Goal: Task Accomplishment & Management: Manage account settings

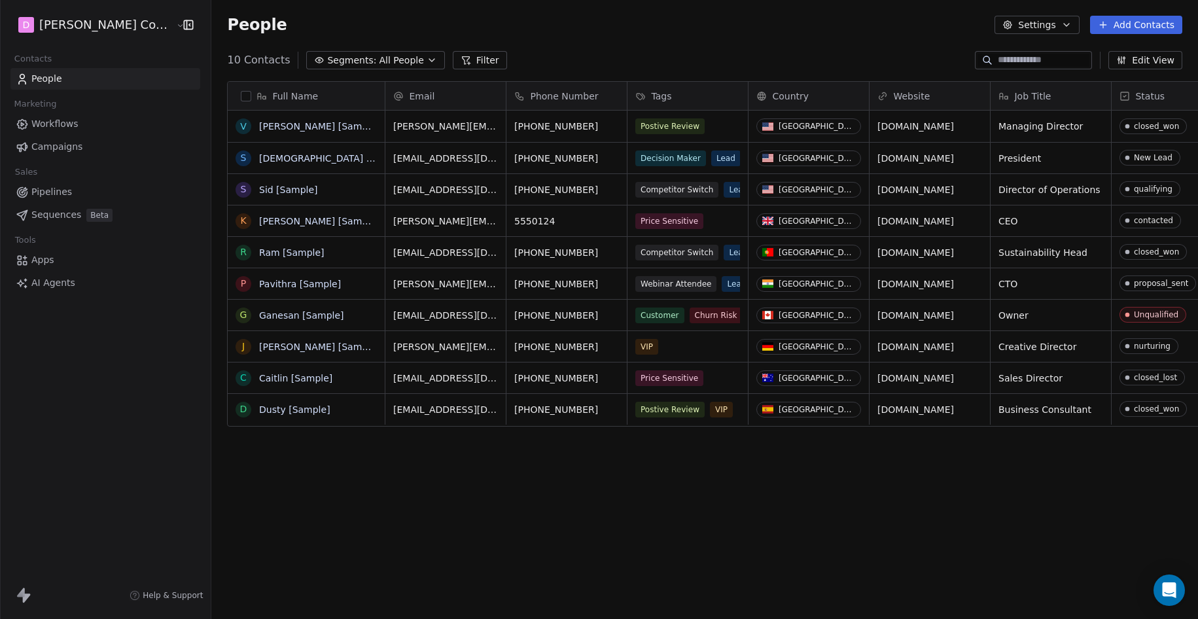
scroll to position [545, 1021]
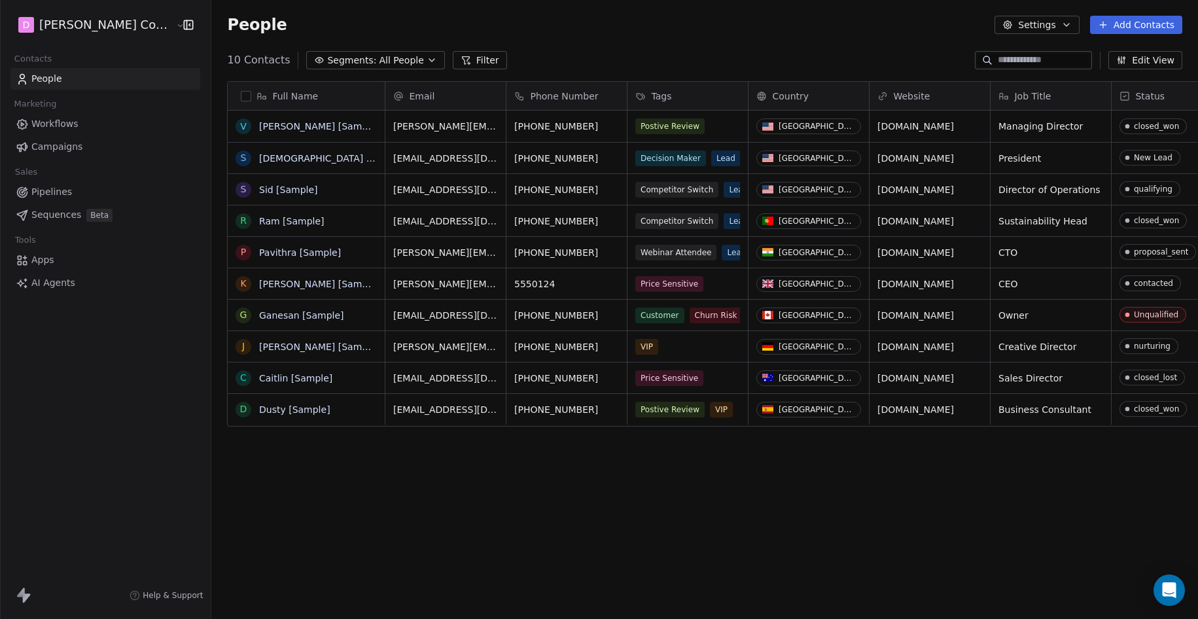
click at [64, 25] on html "[PERSON_NAME] Companies Contacts People Marketing Workflows Campaigns Sales Pip…" at bounding box center [599, 309] width 1198 height 619
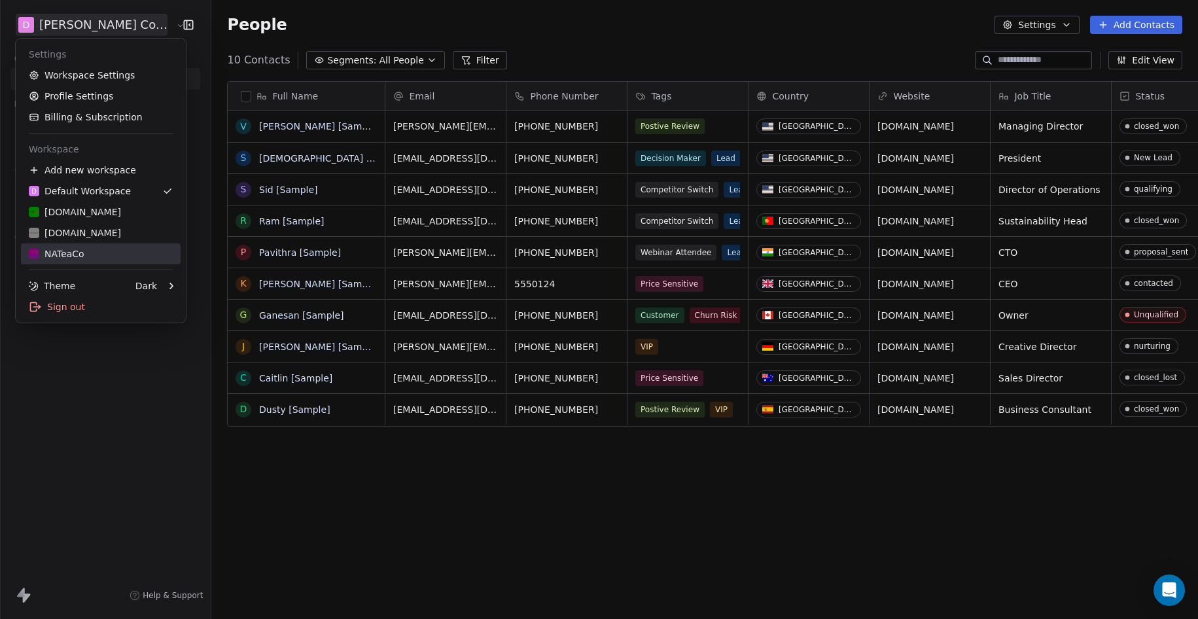
click at [81, 250] on div "NATeaCo" at bounding box center [57, 253] width 56 height 13
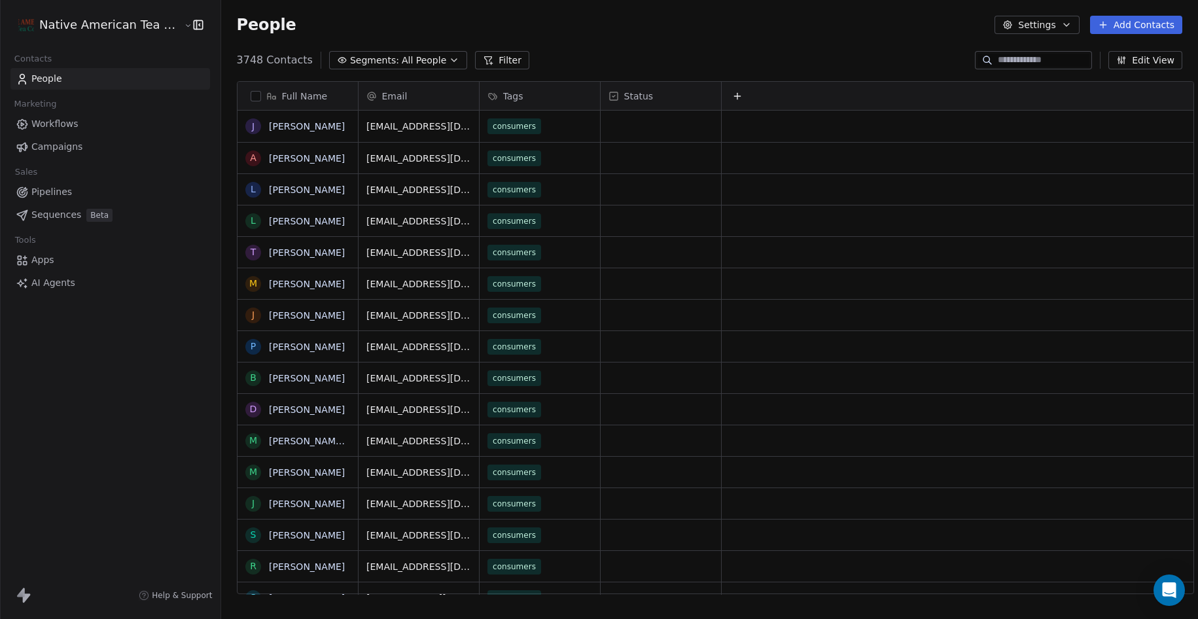
scroll to position [545, 988]
click at [71, 125] on span "Workflows" at bounding box center [54, 124] width 47 height 14
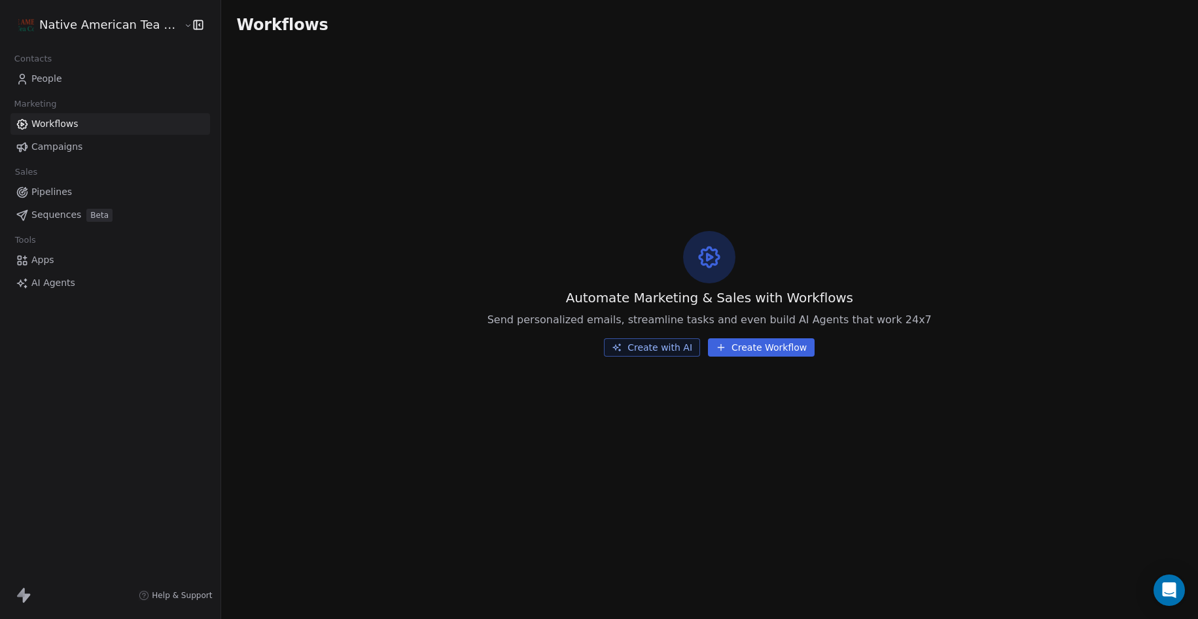
click at [63, 142] on span "Campaigns" at bounding box center [56, 147] width 51 height 14
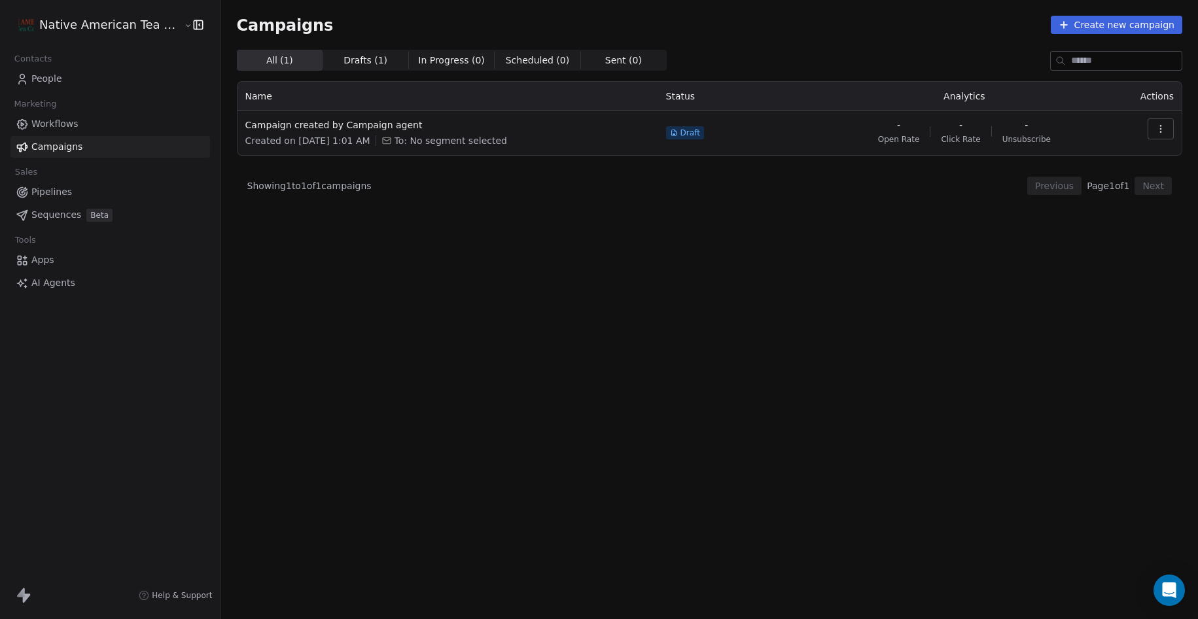
click at [46, 194] on span "Pipelines" at bounding box center [51, 192] width 41 height 14
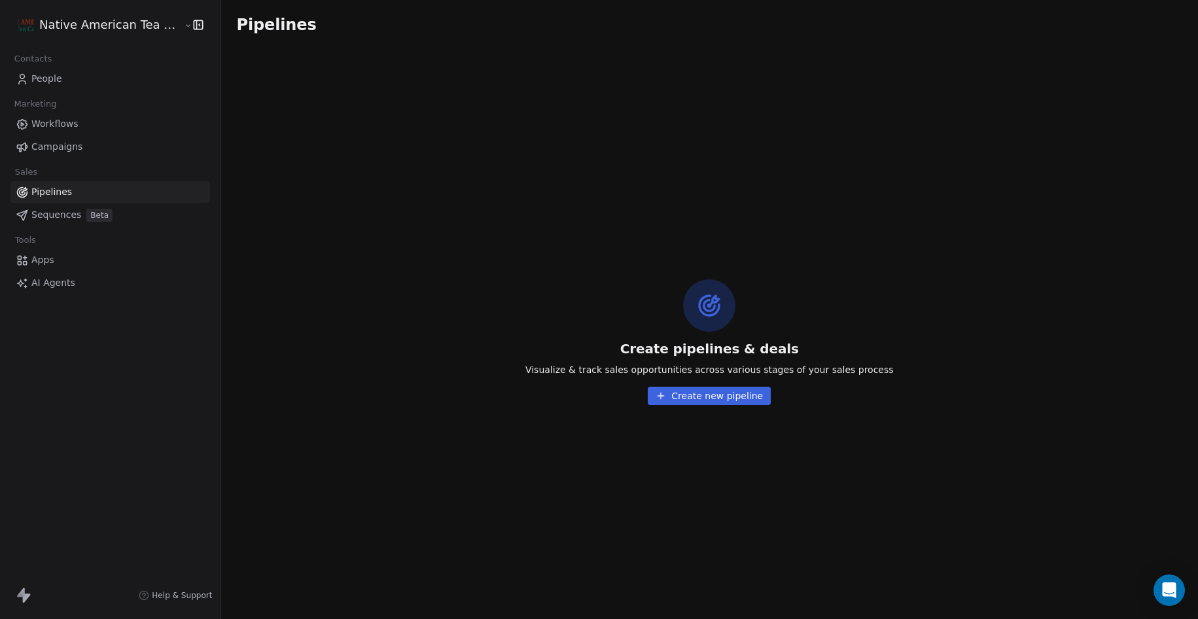
click at [62, 221] on span "Sequences" at bounding box center [56, 215] width 50 height 14
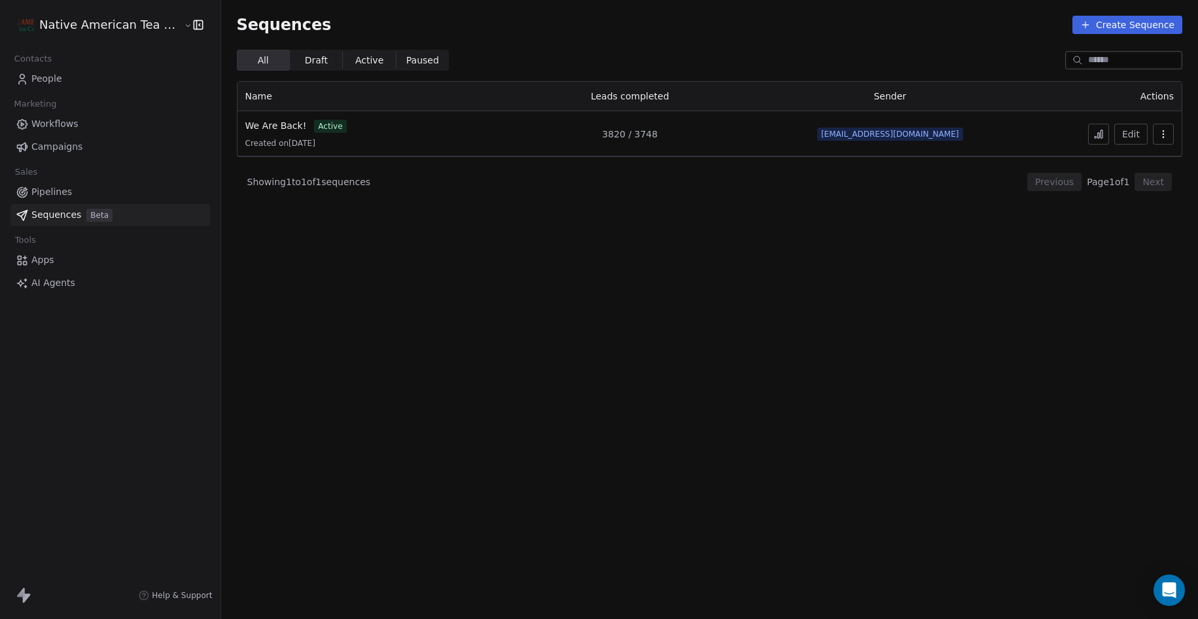
click at [73, 128] on span "Workflows" at bounding box center [54, 124] width 47 height 14
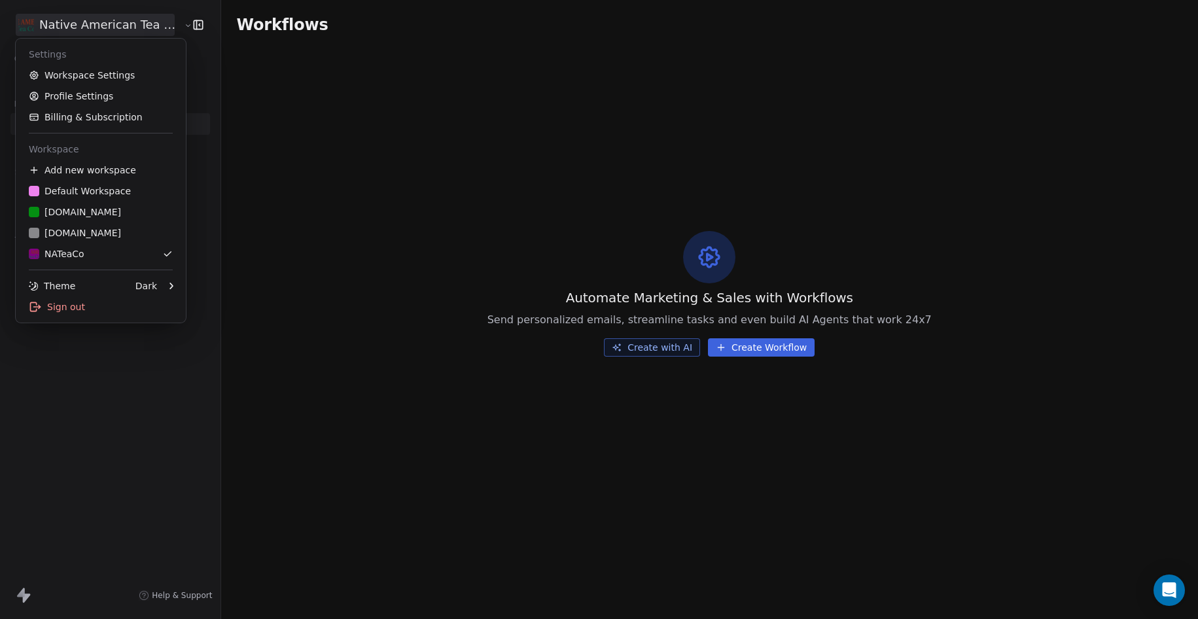
click at [76, 27] on html "Native American Tea Company Contacts People Marketing Workflows Campaigns Sales…" at bounding box center [599, 309] width 1198 height 619
click at [86, 248] on div "NATeaCo" at bounding box center [101, 253] width 144 height 13
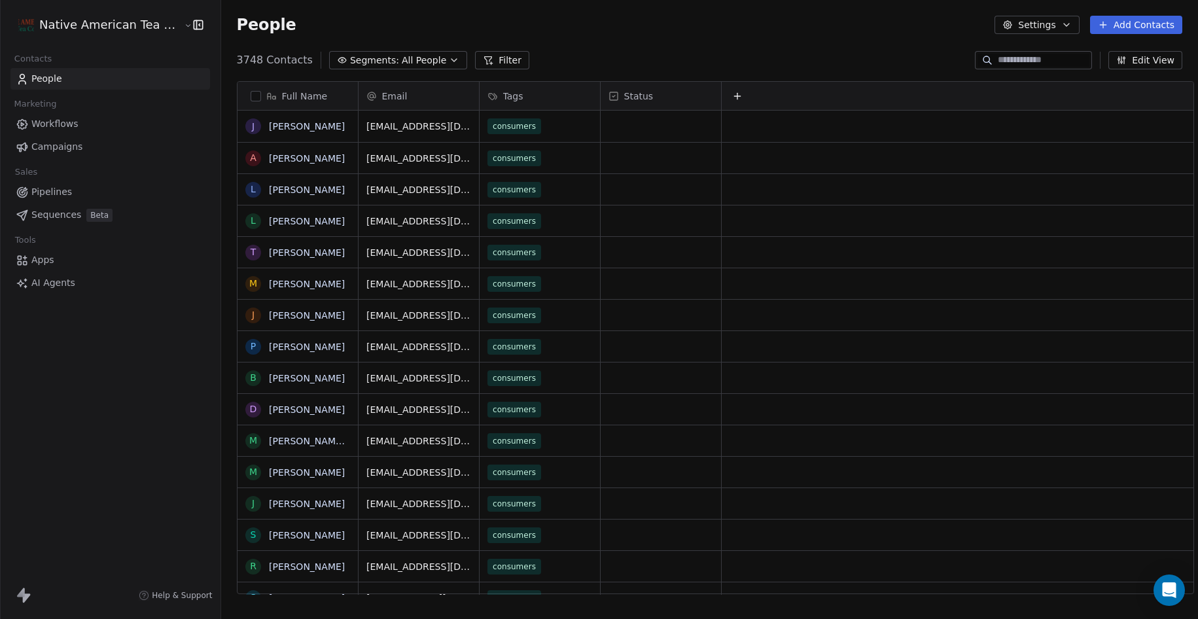
scroll to position [545, 988]
click at [1053, 26] on button "Settings" at bounding box center [1036, 25] width 84 height 18
click at [734, 48] on html "Native American Tea Company Contacts People Marketing Workflows Campaigns Sales…" at bounding box center [599, 309] width 1198 height 619
click at [59, 147] on span "Campaigns" at bounding box center [56, 147] width 51 height 14
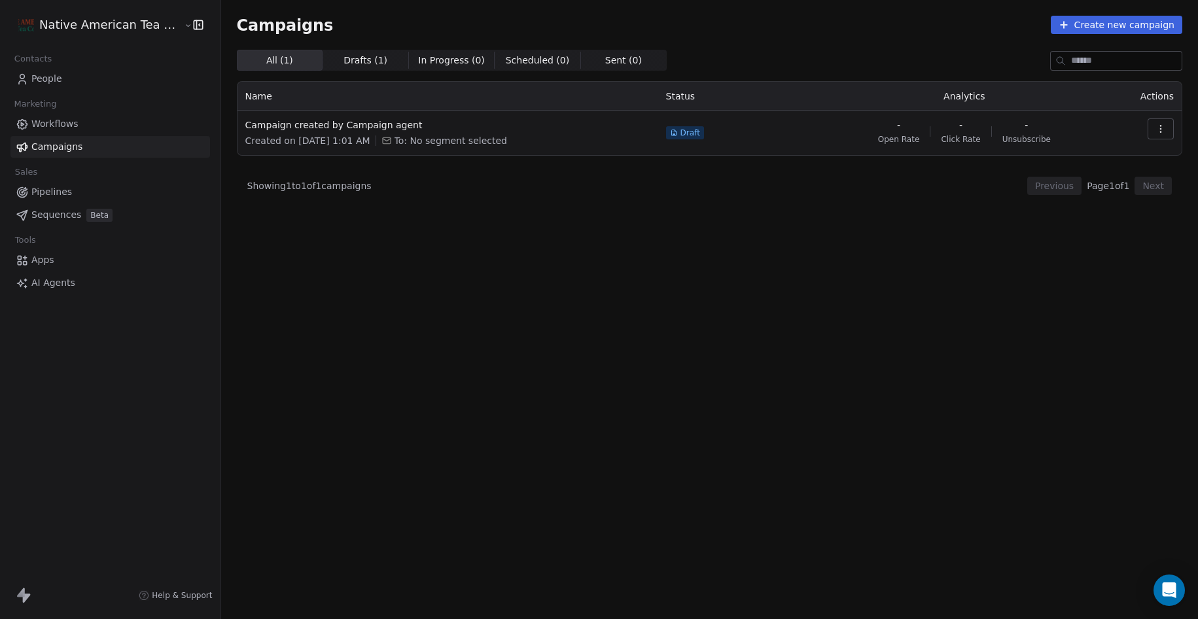
click at [56, 125] on span "Workflows" at bounding box center [54, 124] width 47 height 14
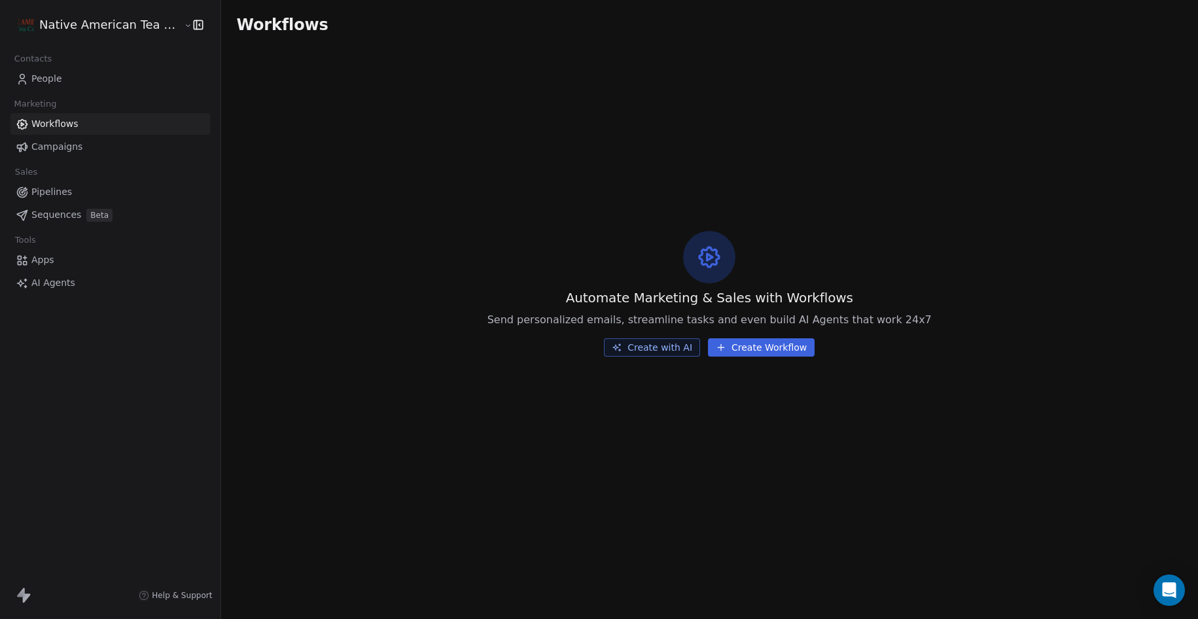
click at [56, 216] on span "Sequences" at bounding box center [56, 215] width 50 height 14
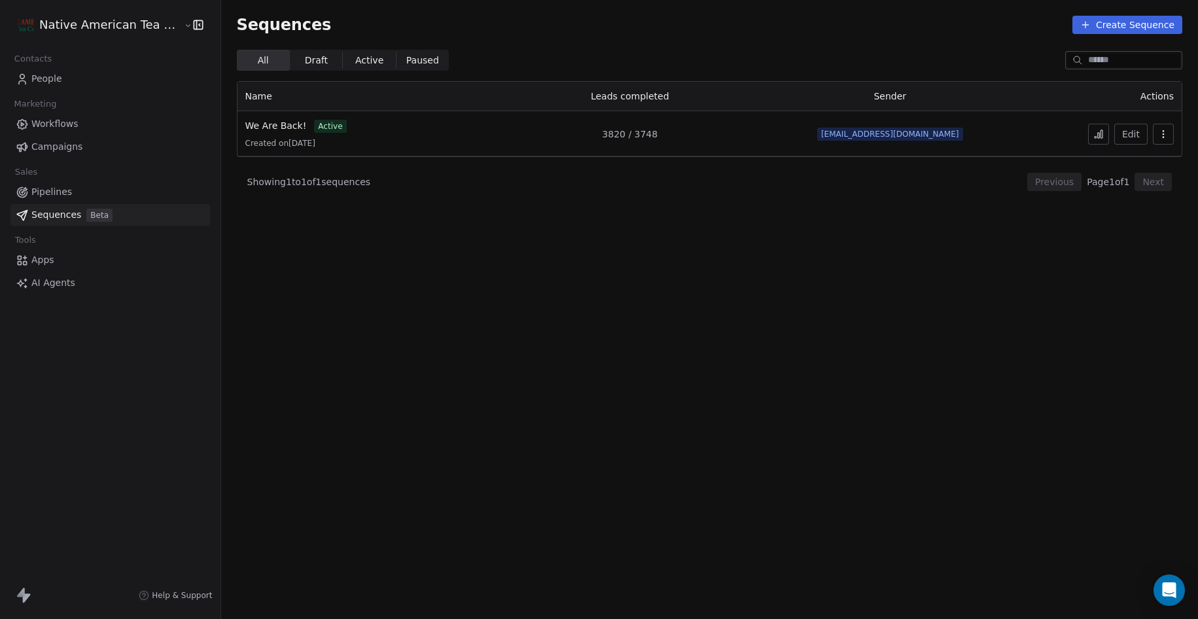
drag, startPoint x: 26, startPoint y: 589, endPoint x: 27, endPoint y: 596, distance: 7.3
click at [26, 590] on icon at bounding box center [24, 595] width 16 height 16
click at [27, 596] on icon at bounding box center [27, 597] width 8 height 9
click at [56, 82] on span "People" at bounding box center [46, 79] width 31 height 14
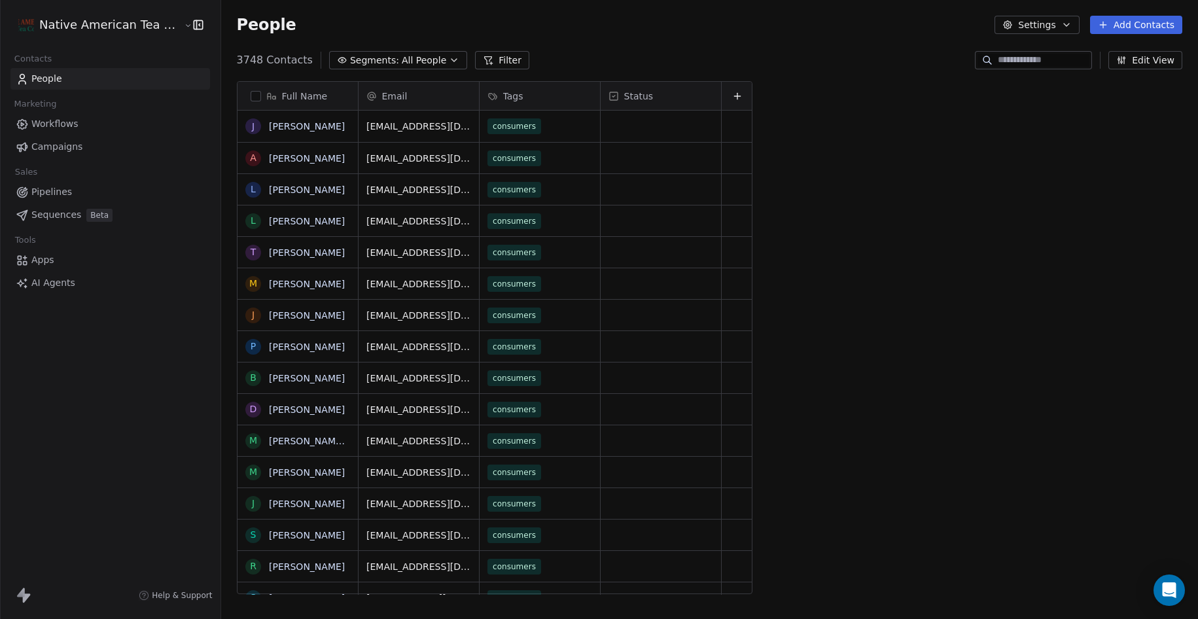
scroll to position [545, 988]
click at [64, 128] on span "Workflows" at bounding box center [54, 124] width 47 height 14
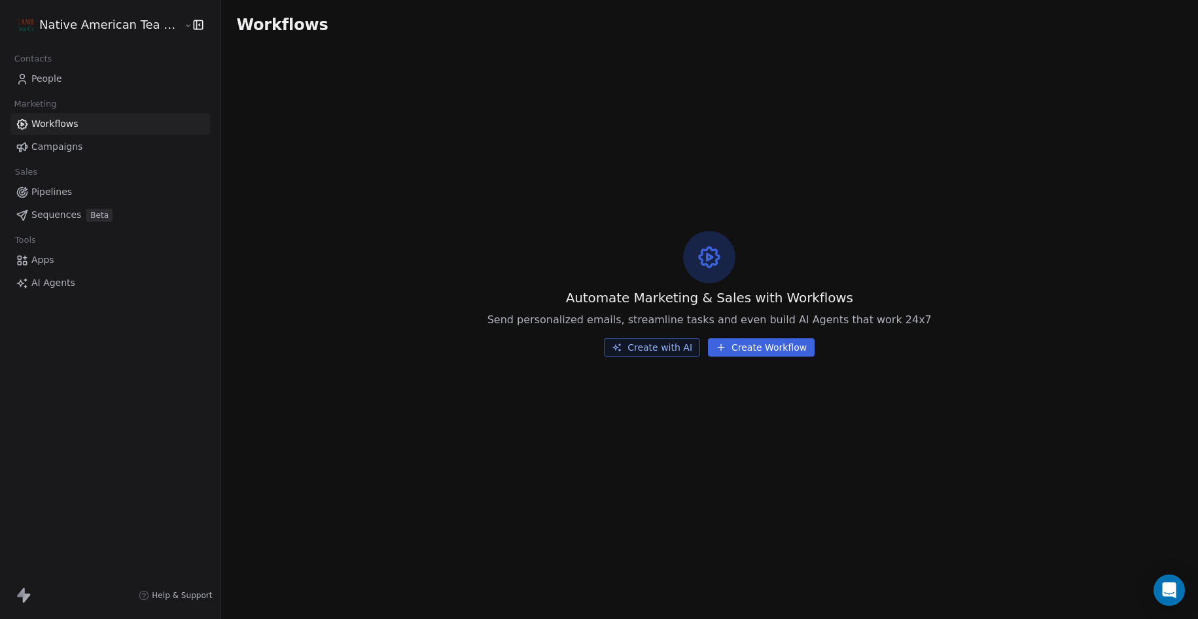
click at [64, 148] on span "Campaigns" at bounding box center [56, 147] width 51 height 14
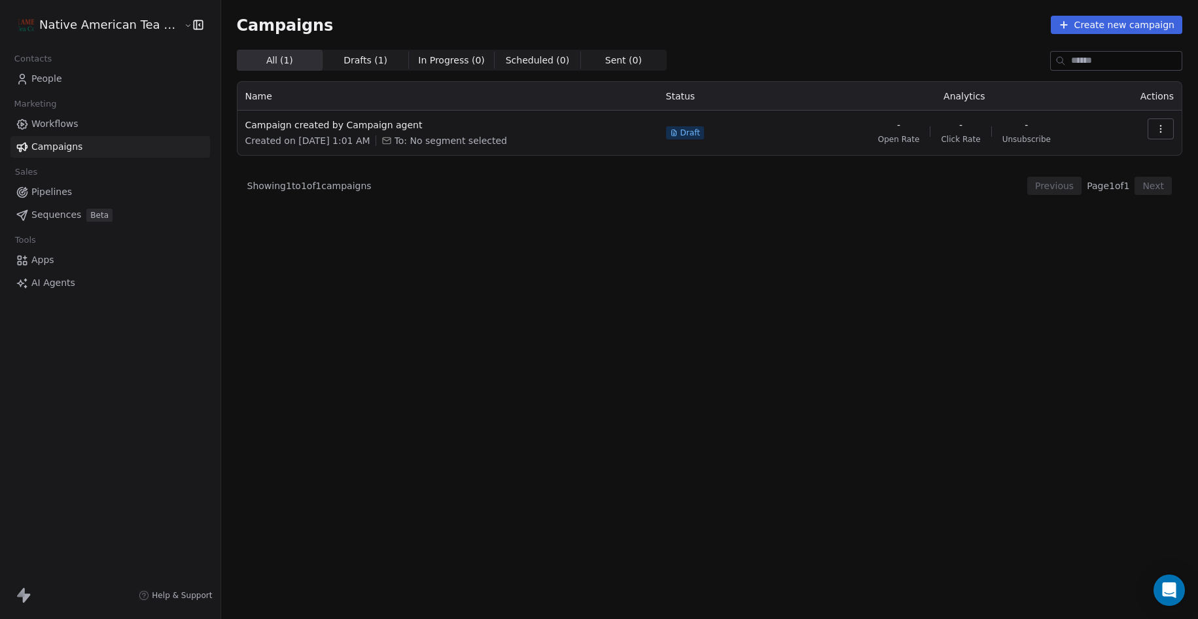
click at [52, 86] on link "People" at bounding box center [110, 79] width 200 height 22
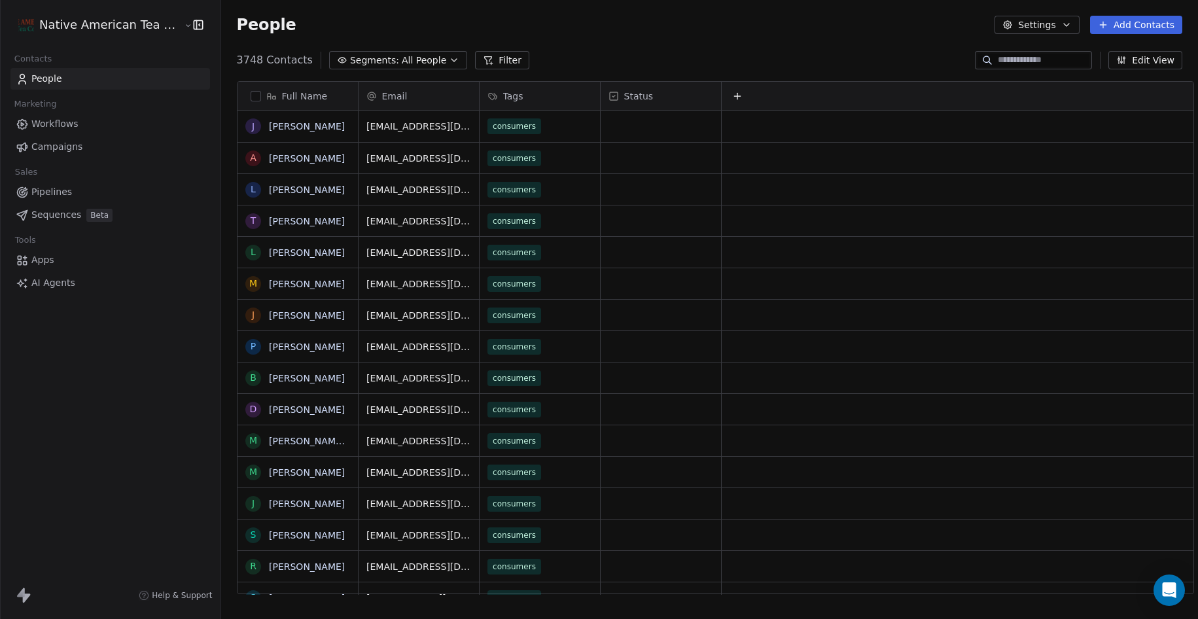
scroll to position [545, 988]
click at [49, 131] on link "Workflows" at bounding box center [110, 124] width 200 height 22
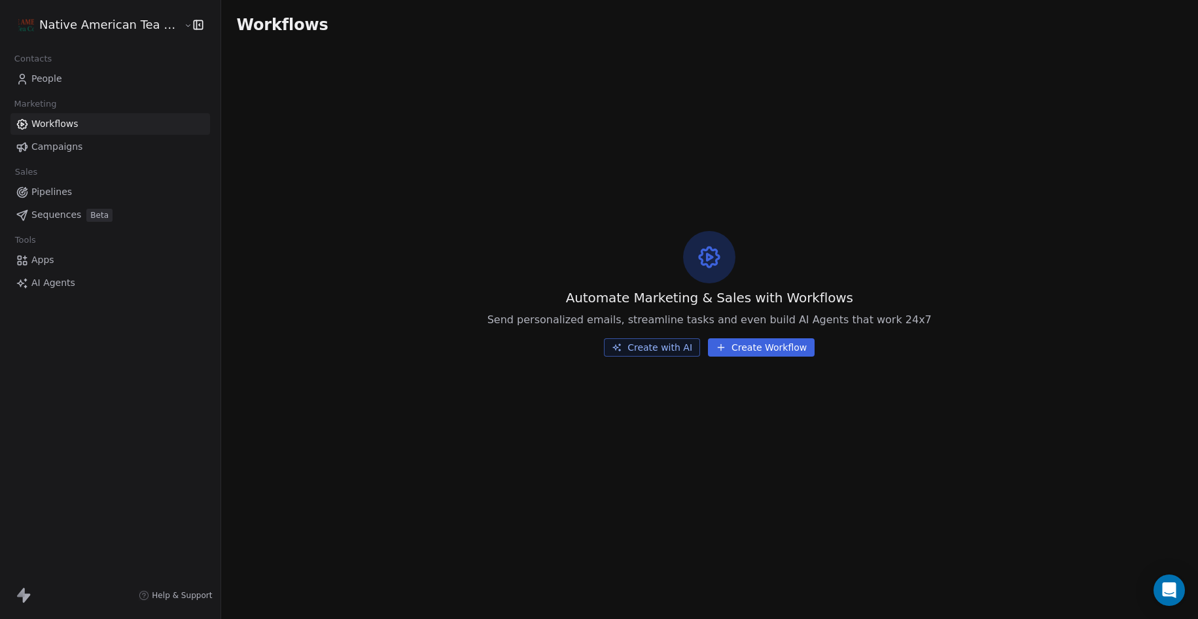
click at [51, 141] on span "Campaigns" at bounding box center [56, 147] width 51 height 14
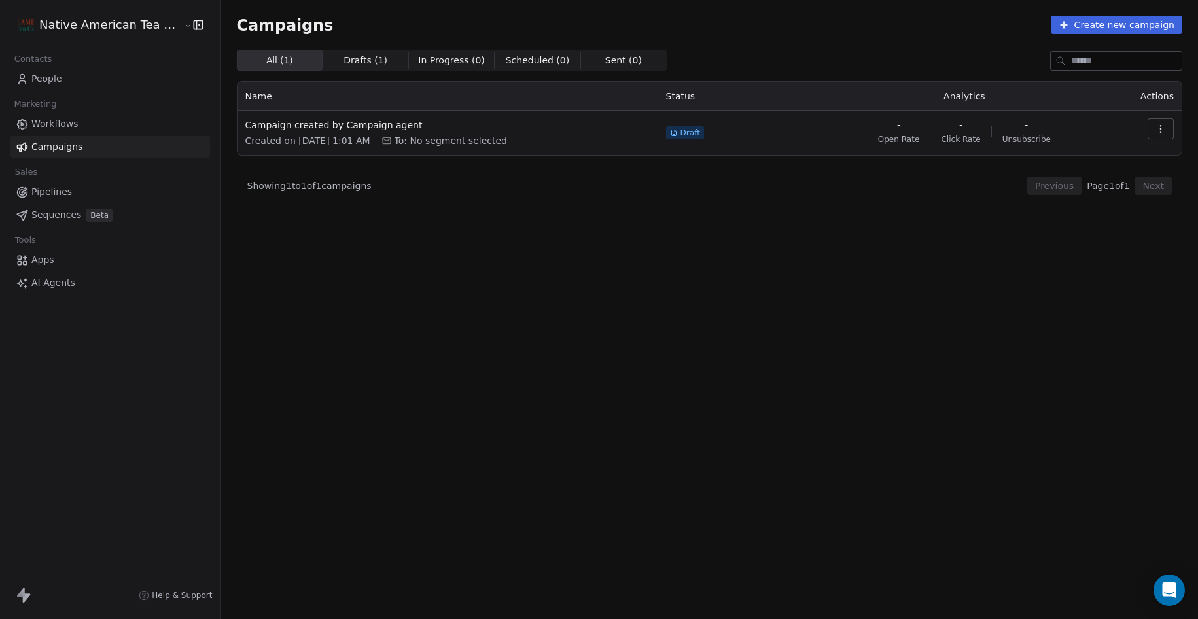
click at [47, 194] on span "Pipelines" at bounding box center [51, 192] width 41 height 14
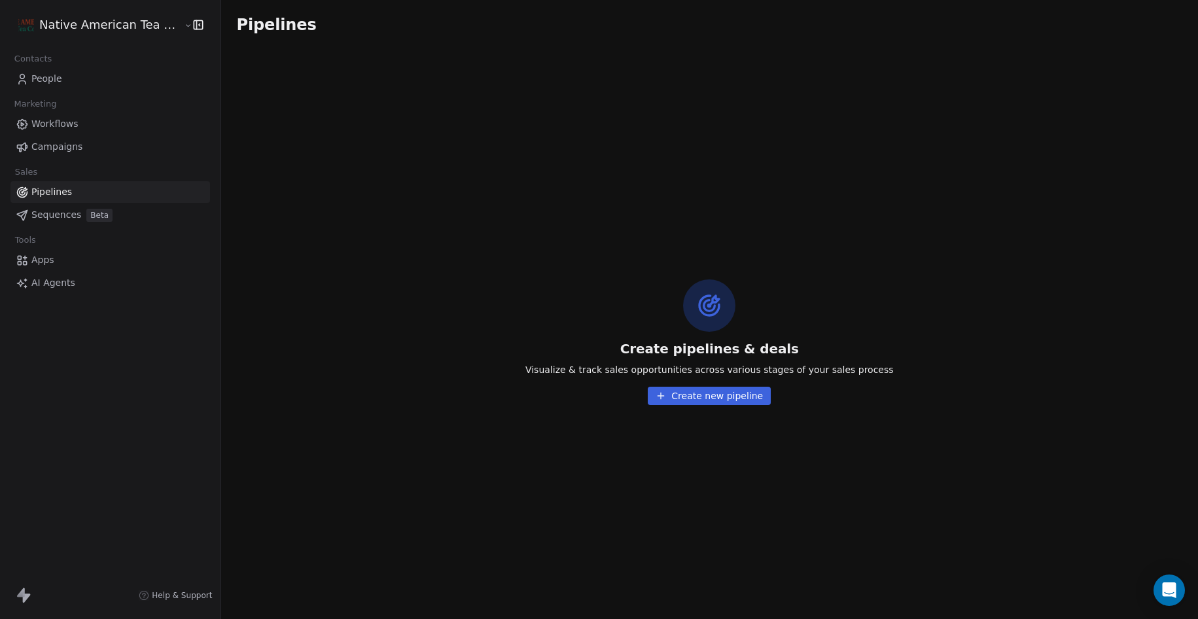
click at [54, 215] on span "Sequences" at bounding box center [56, 215] width 50 height 14
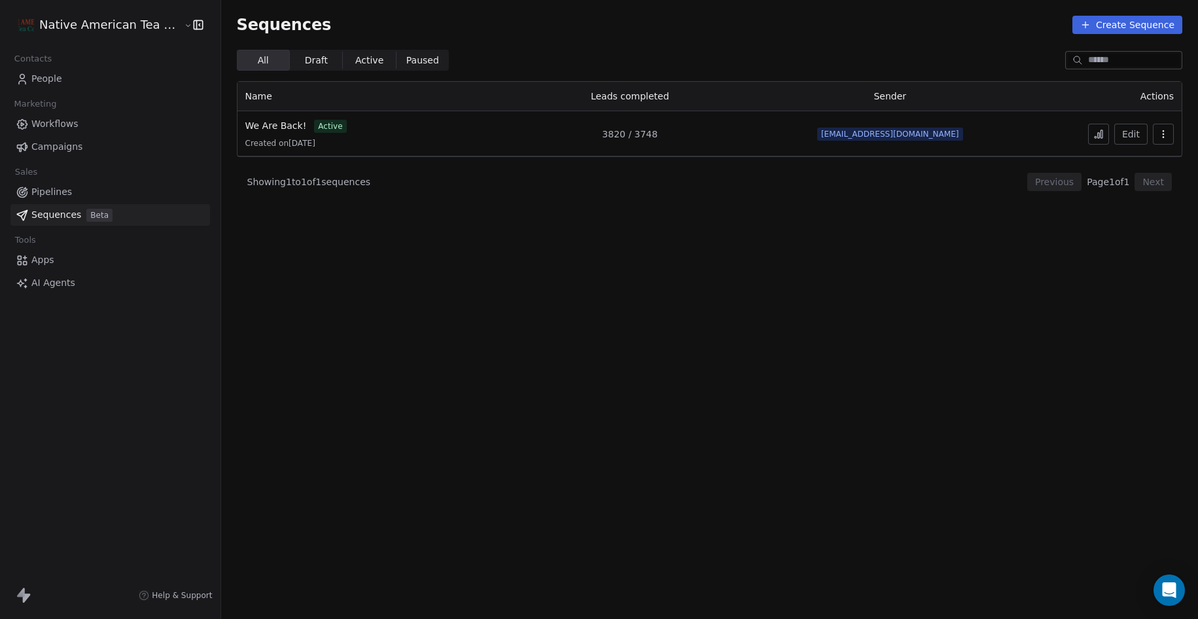
click at [50, 262] on span "Apps" at bounding box center [42, 260] width 23 height 14
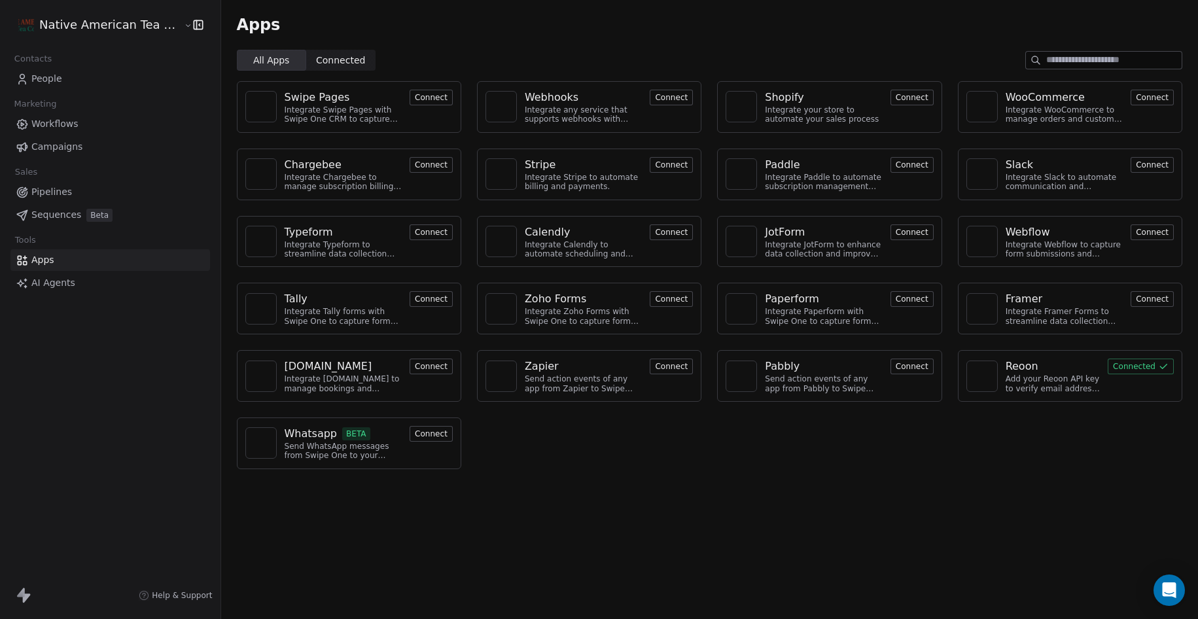
click at [122, 26] on html "Native American Tea Company Contacts People Marketing Workflows Campaigns Sales…" at bounding box center [599, 309] width 1198 height 619
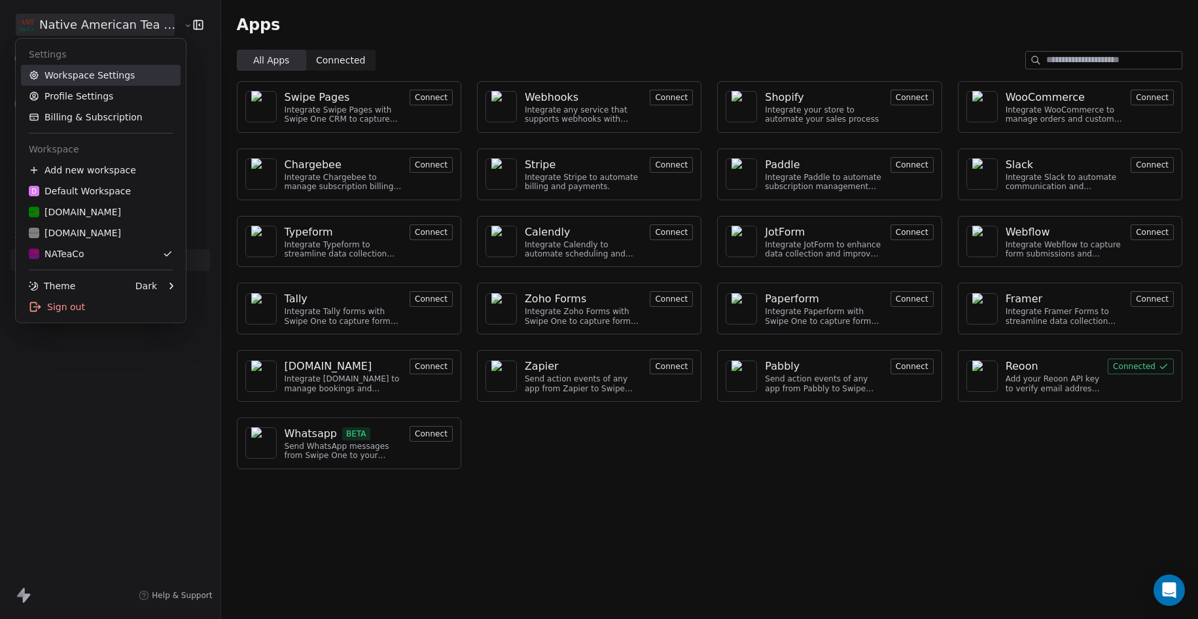
click at [97, 73] on link "Workspace Settings" at bounding box center [101, 75] width 160 height 21
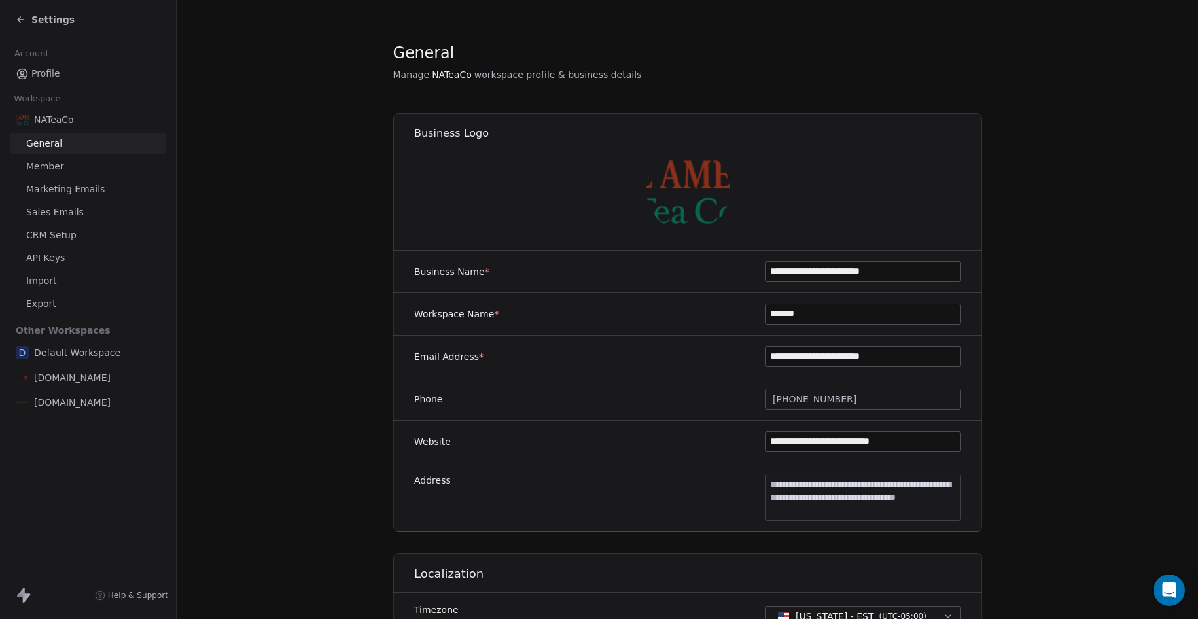
click at [55, 187] on span "Marketing Emails" at bounding box center [65, 190] width 78 height 14
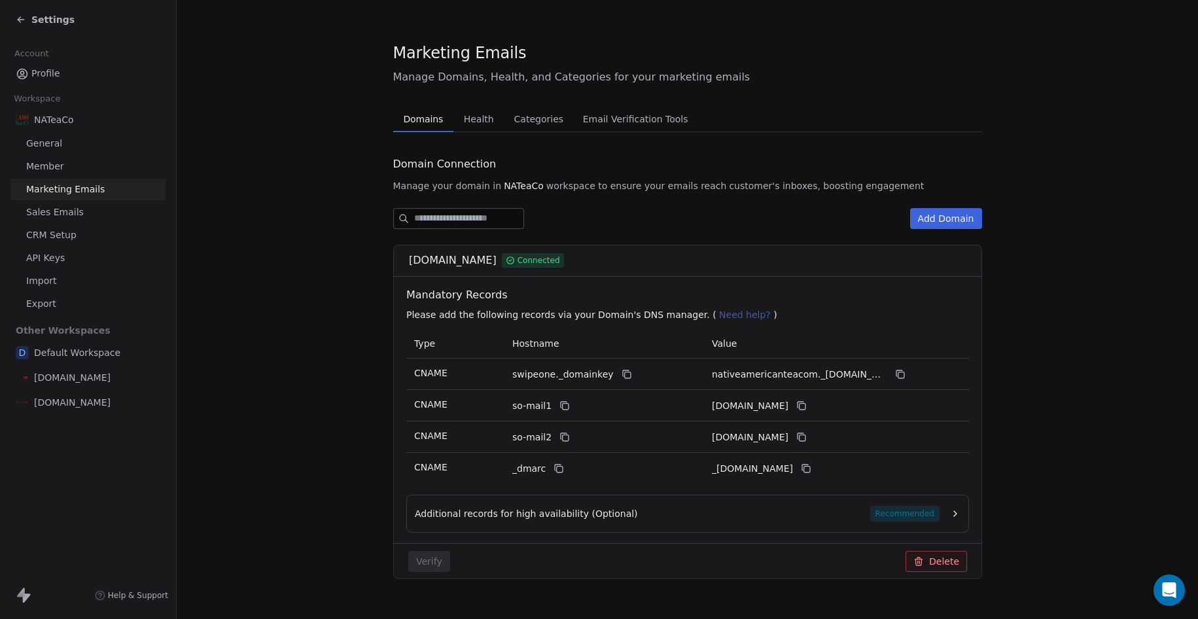
scroll to position [23, 0]
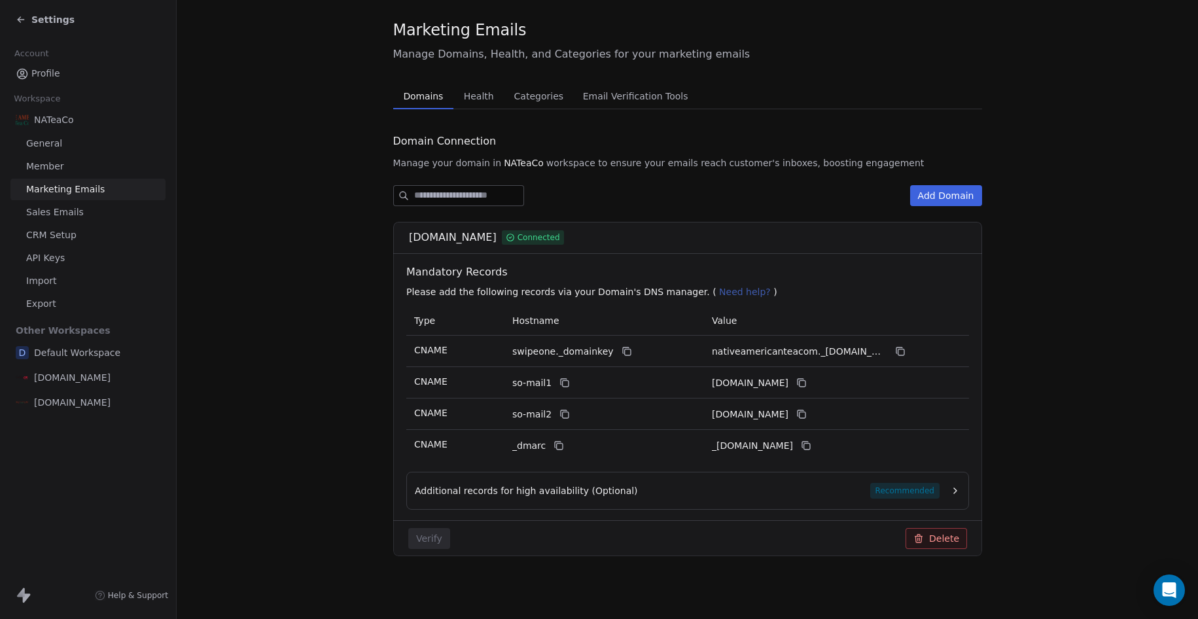
click at [950, 493] on icon "button" at bounding box center [955, 490] width 10 height 10
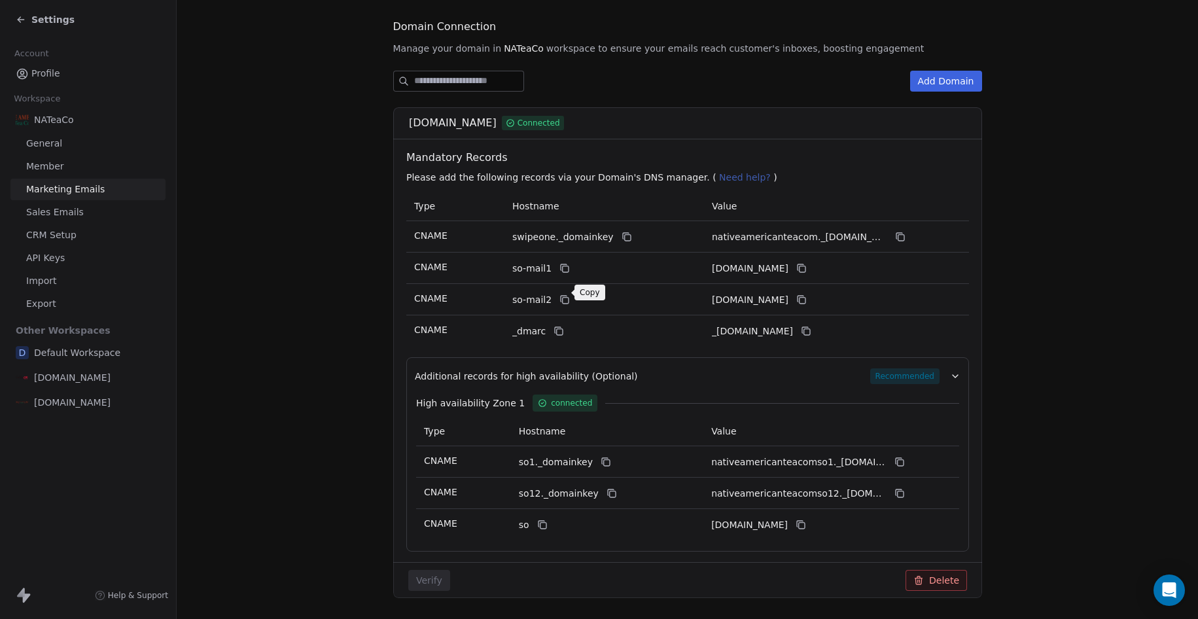
scroll to position [179, 0]
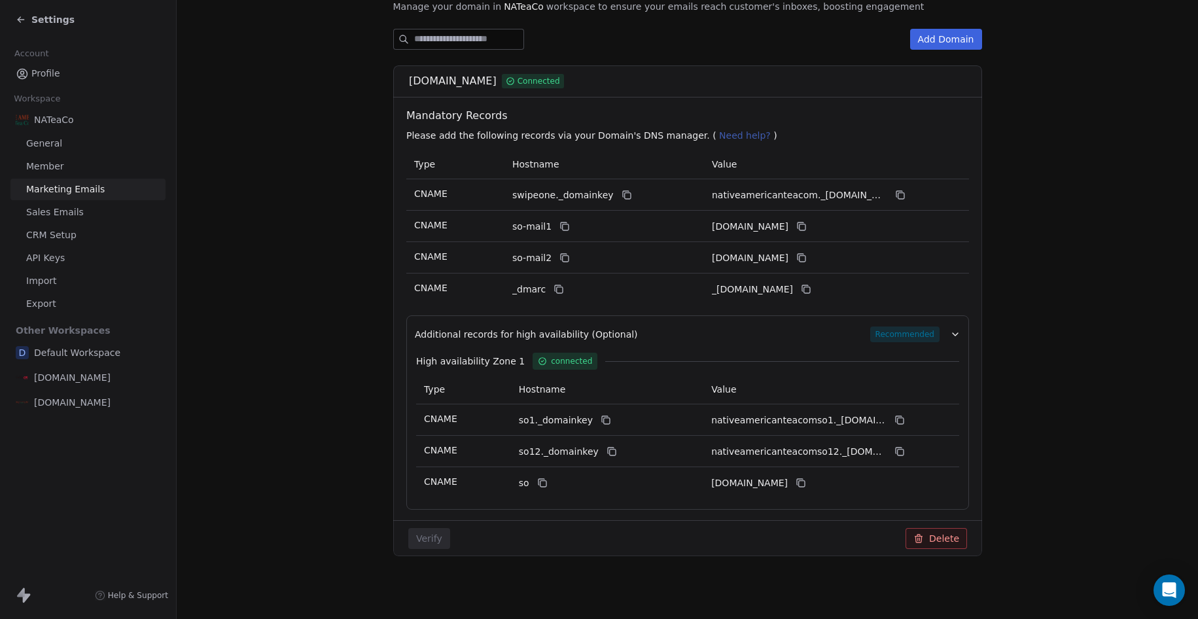
click at [62, 77] on link "Profile" at bounding box center [87, 74] width 155 height 22
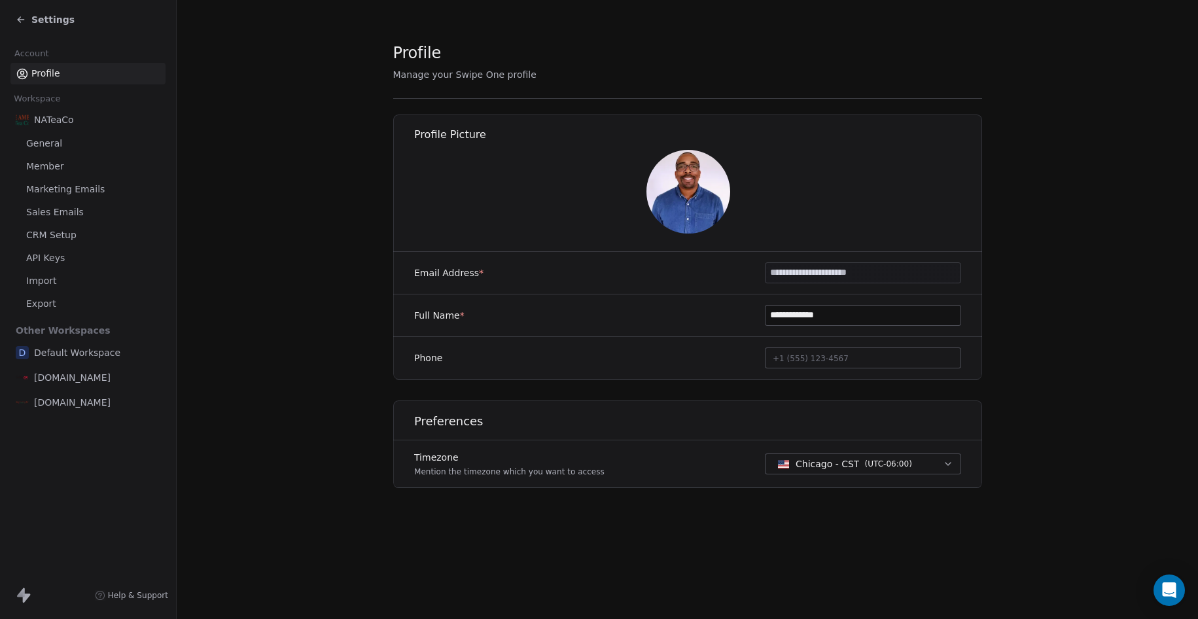
click at [94, 400] on span "[DOMAIN_NAME]" at bounding box center [72, 402] width 77 height 13
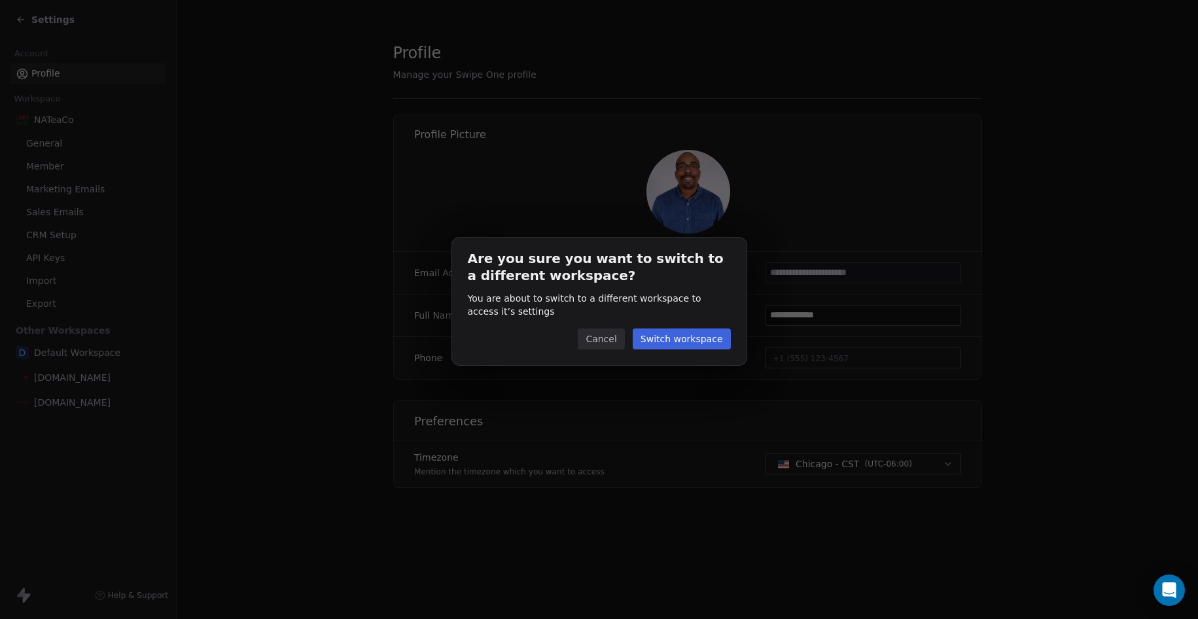
click at [602, 340] on button "Cancel" at bounding box center [601, 338] width 46 height 21
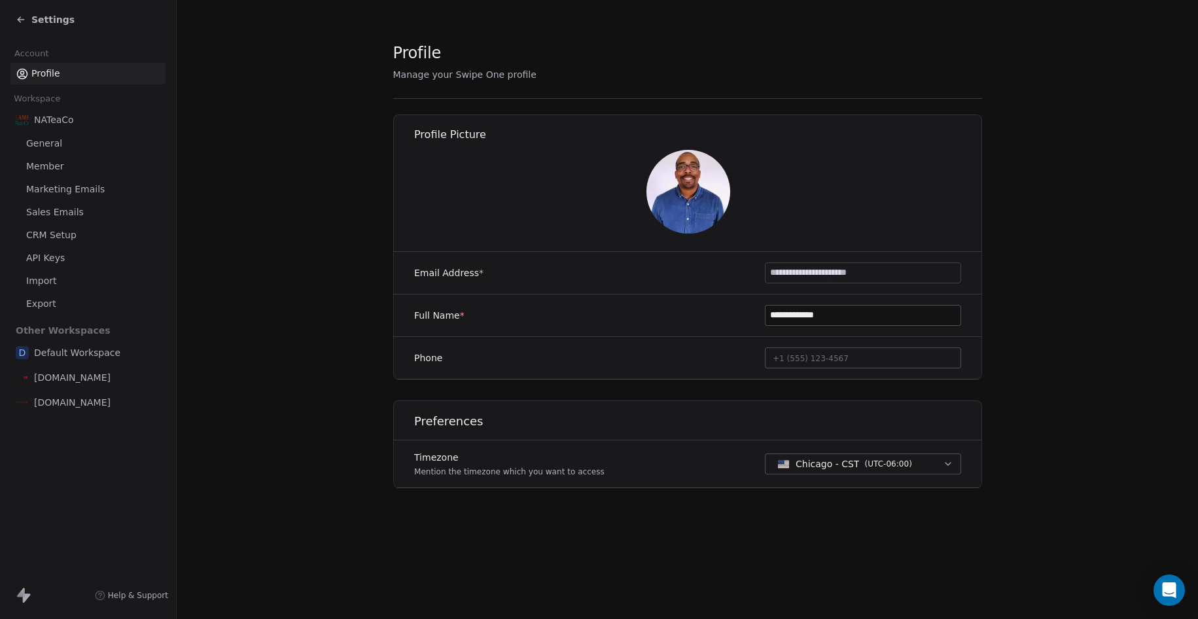
click at [66, 210] on span "Sales Emails" at bounding box center [55, 212] width 58 height 14
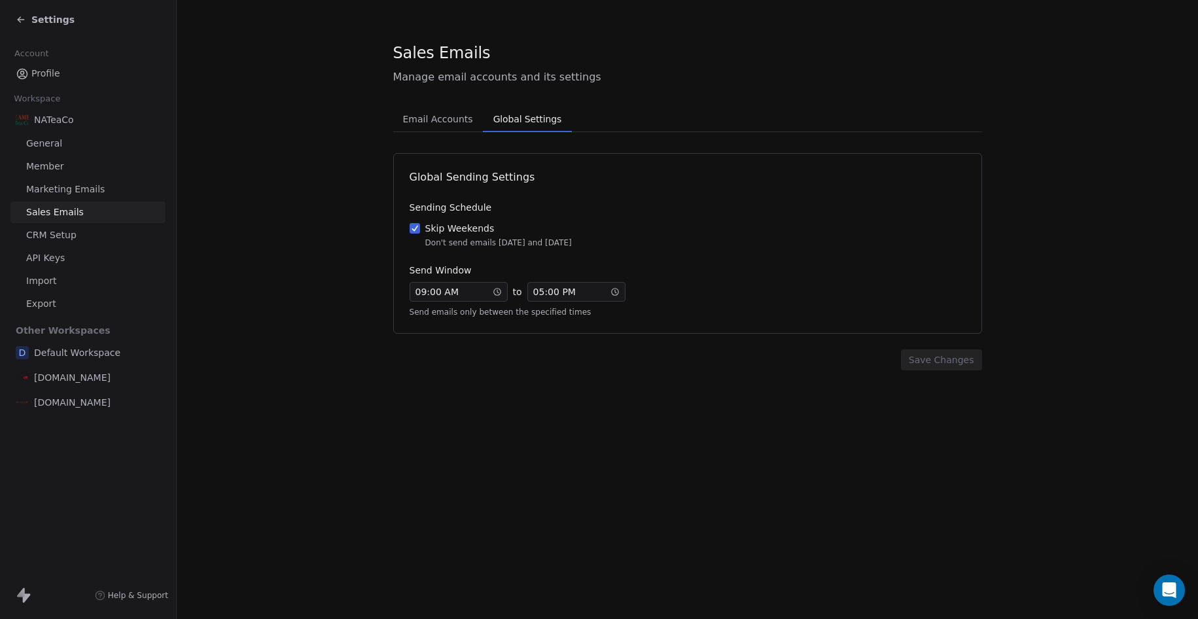
click at [512, 124] on span "Global Settings" at bounding box center [527, 119] width 78 height 18
click at [24, 26] on div "Settings" at bounding box center [45, 19] width 59 height 13
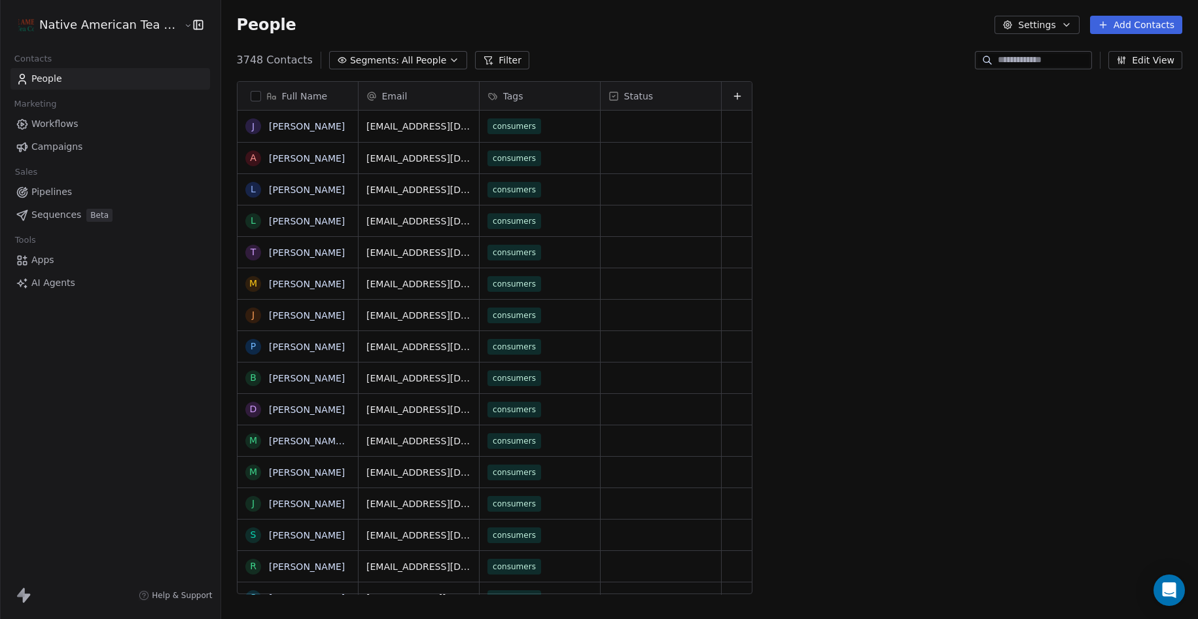
scroll to position [545, 988]
click at [1070, 27] on icon "button" at bounding box center [1066, 25] width 10 height 10
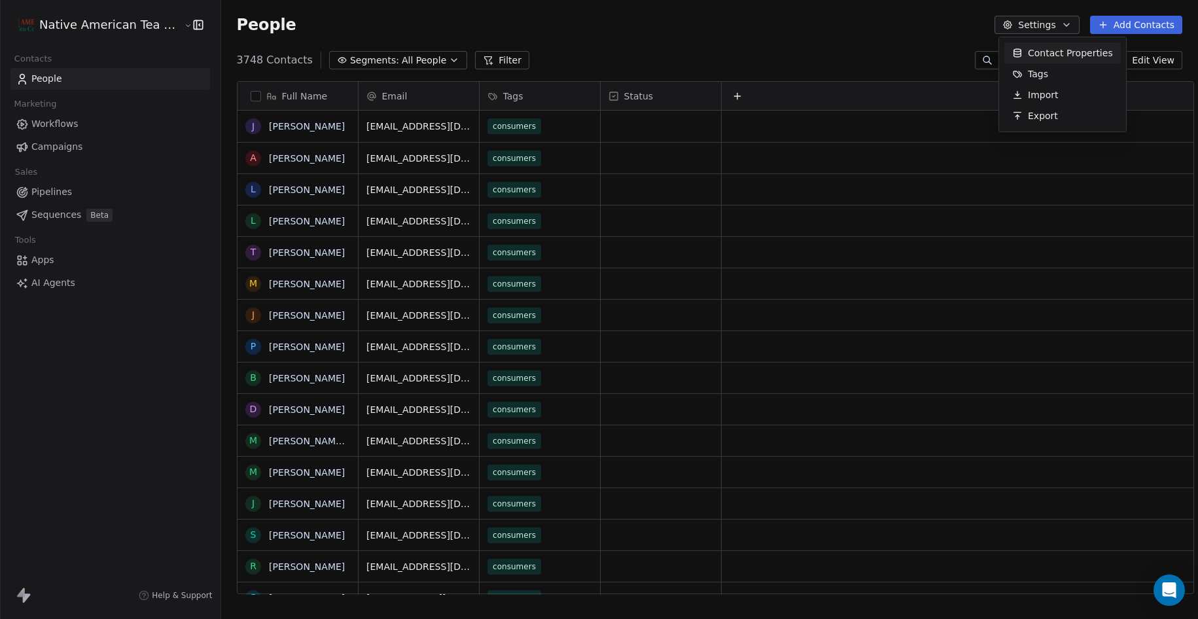
click at [160, 22] on html "Native American Tea Company Contacts People Marketing Workflows Campaigns Sales…" at bounding box center [599, 309] width 1198 height 619
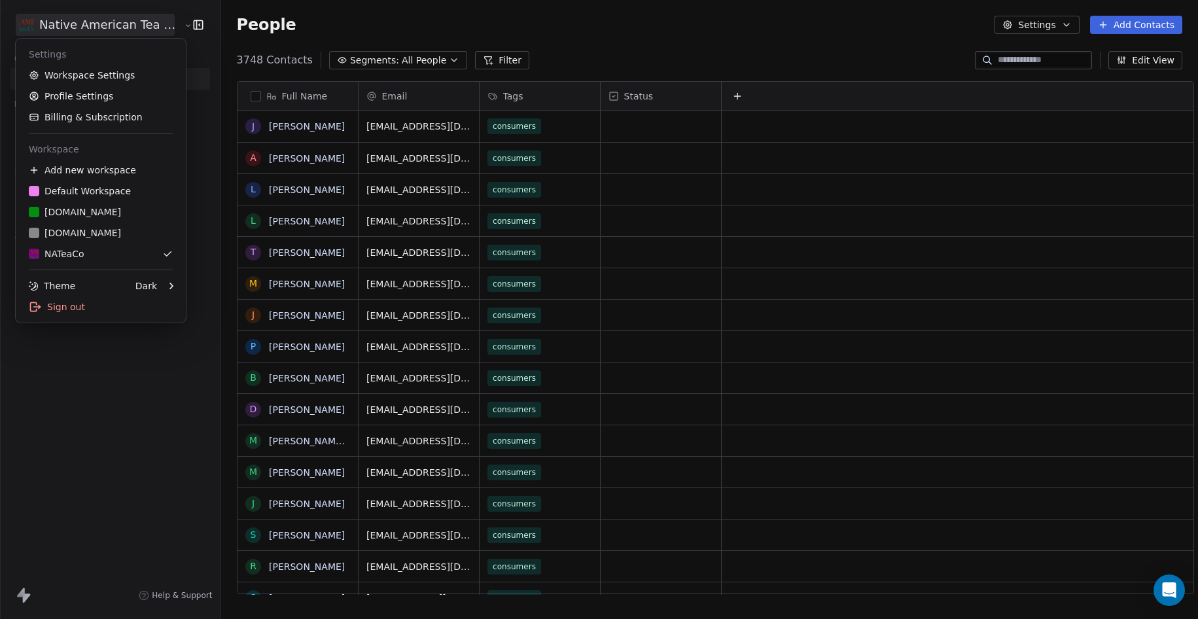
click at [158, 23] on html "Native American Tea Company Contacts People Marketing Workflows Campaigns Sales…" at bounding box center [599, 309] width 1198 height 619
click at [96, 94] on link "Profile Settings" at bounding box center [101, 96] width 160 height 21
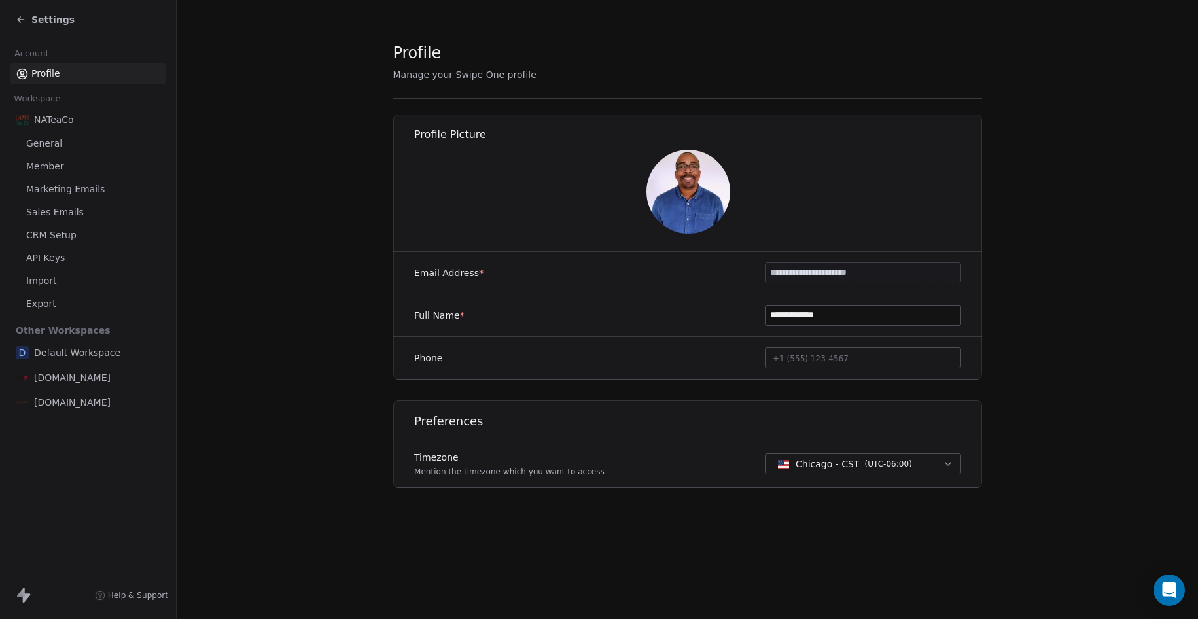
click at [53, 169] on span "Member" at bounding box center [45, 167] width 38 height 14
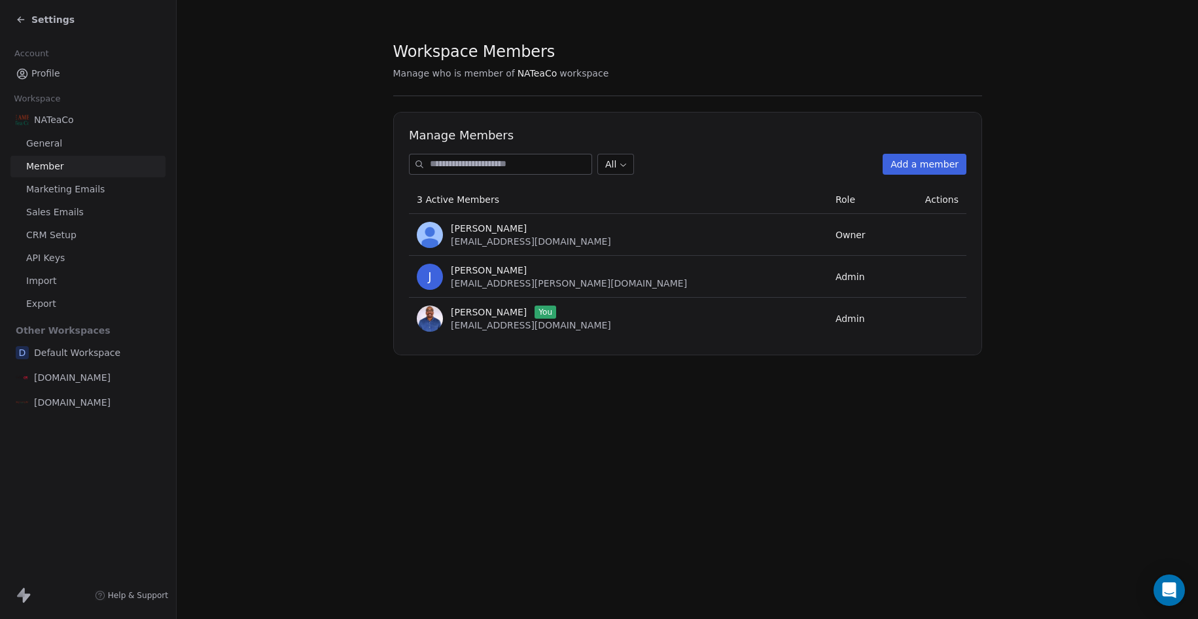
click at [27, 21] on div "Settings" at bounding box center [45, 19] width 59 height 13
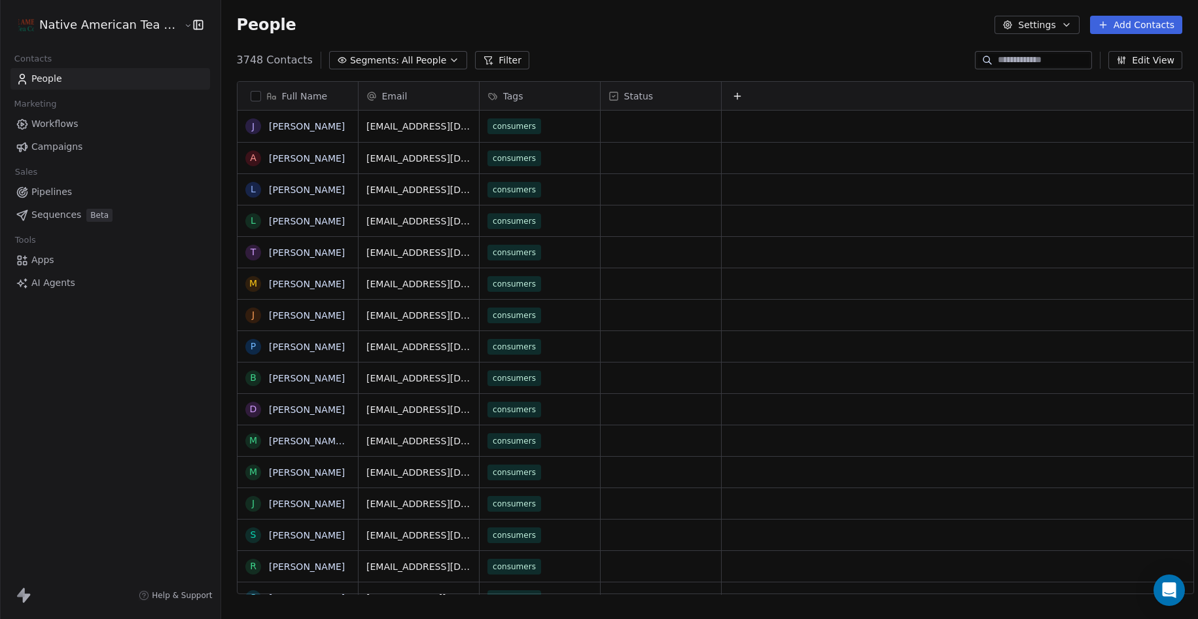
scroll to position [545, 988]
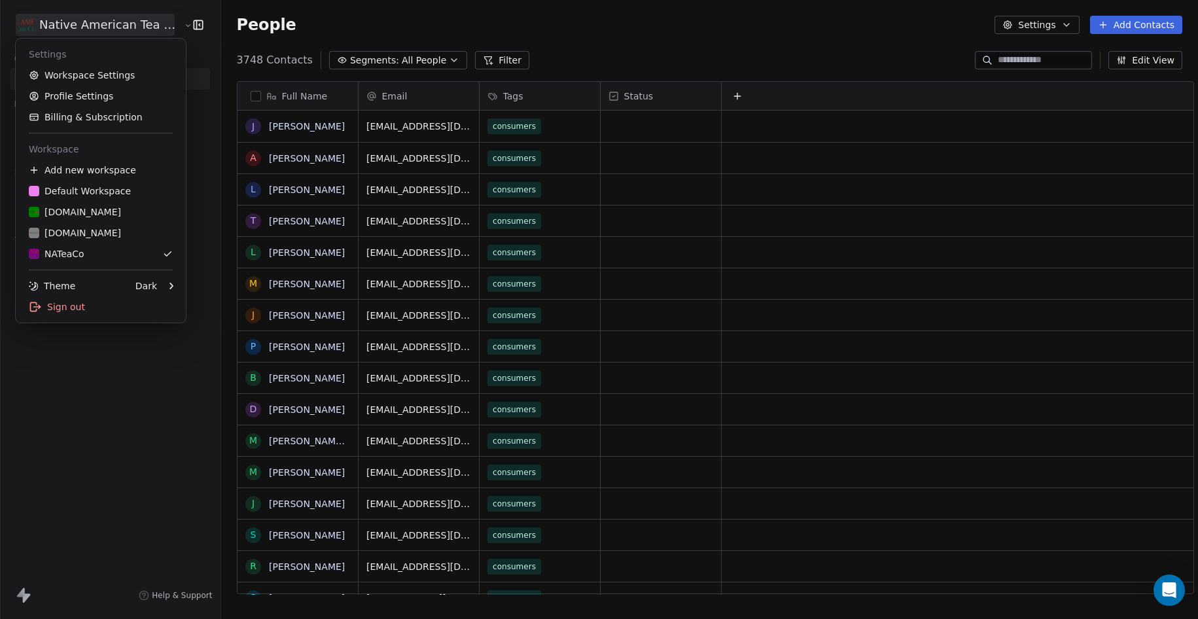
click at [101, 33] on html "Native American Tea Company Contacts People Marketing Workflows Campaigns Sales…" at bounding box center [599, 309] width 1198 height 619
click at [80, 214] on div "[DOMAIN_NAME]" at bounding box center [75, 211] width 92 height 13
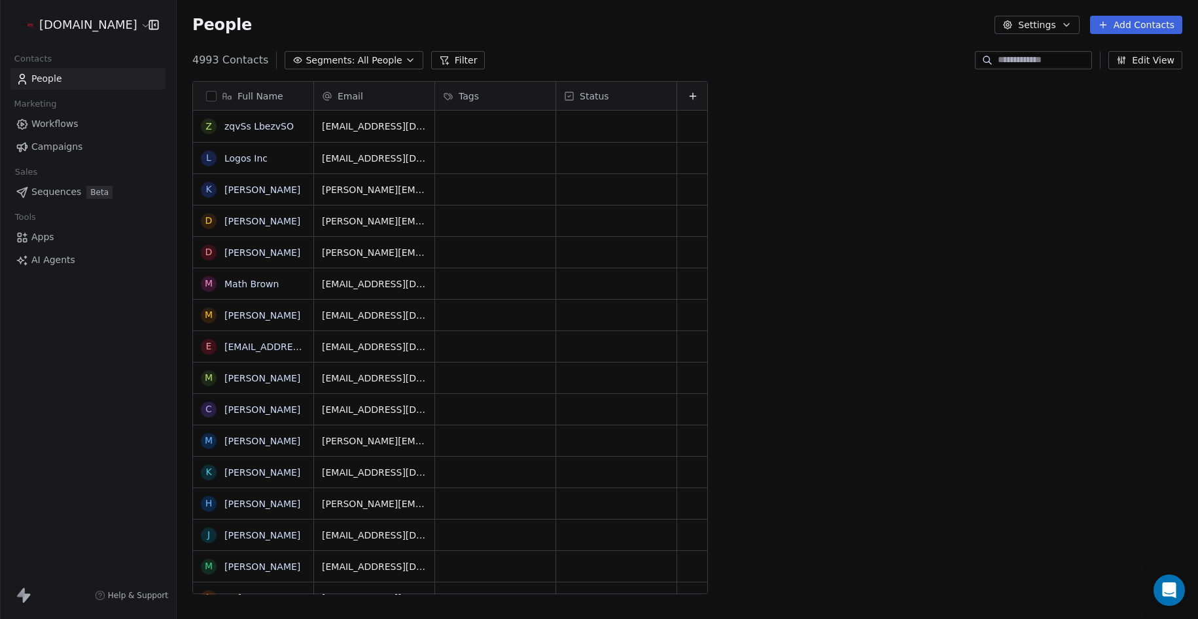
scroll to position [545, 1021]
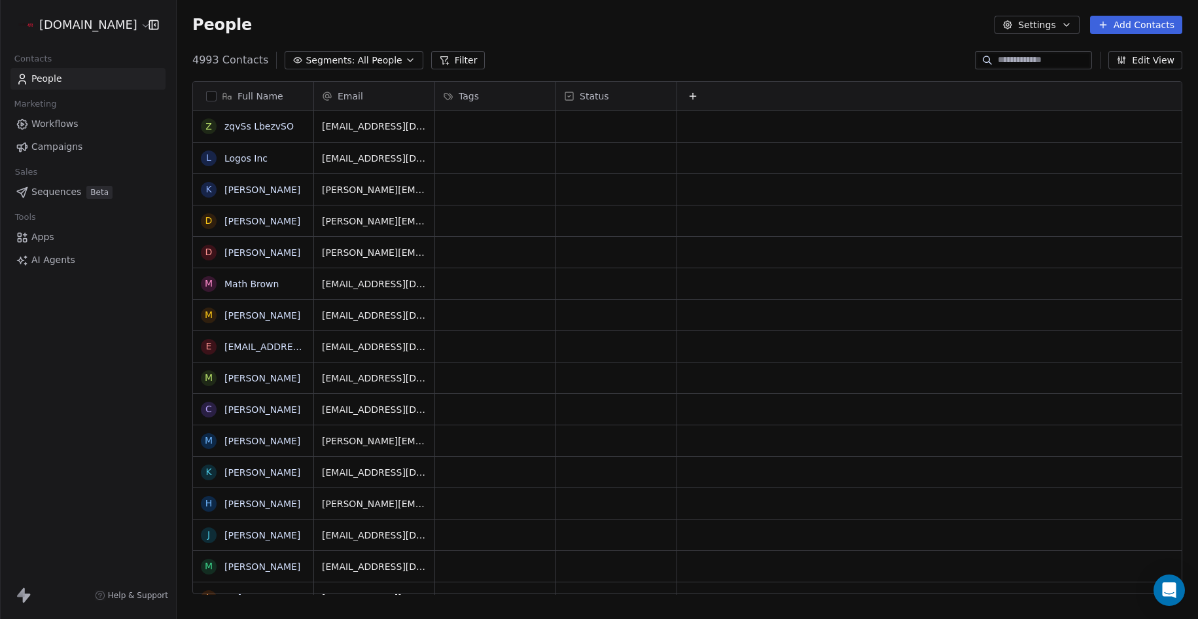
click at [86, 31] on html "[DOMAIN_NAME] Contacts People Marketing Workflows Campaigns Sales Sequences Bet…" at bounding box center [599, 309] width 1198 height 619
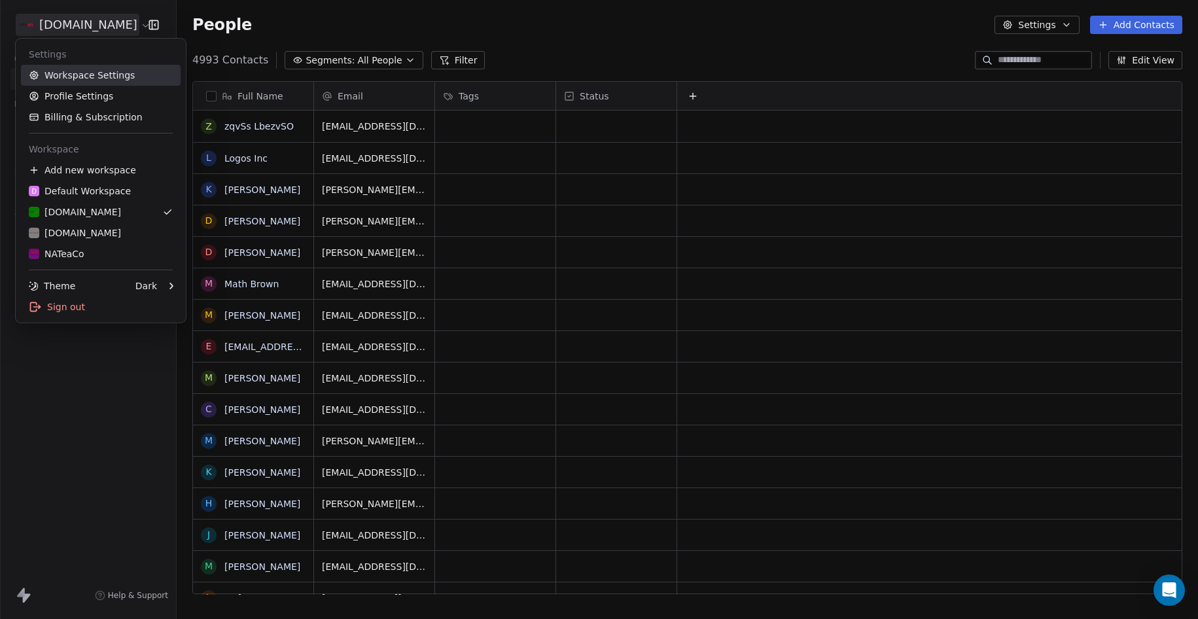
click at [82, 77] on link "Workspace Settings" at bounding box center [101, 75] width 160 height 21
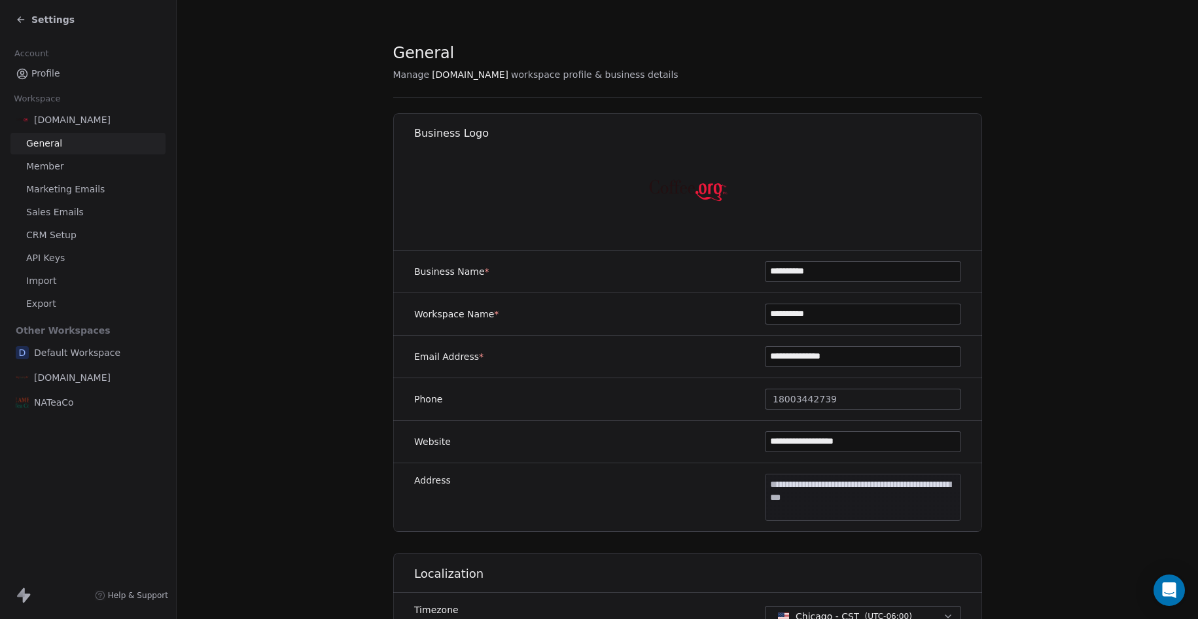
click at [61, 168] on span "Member" at bounding box center [45, 167] width 38 height 14
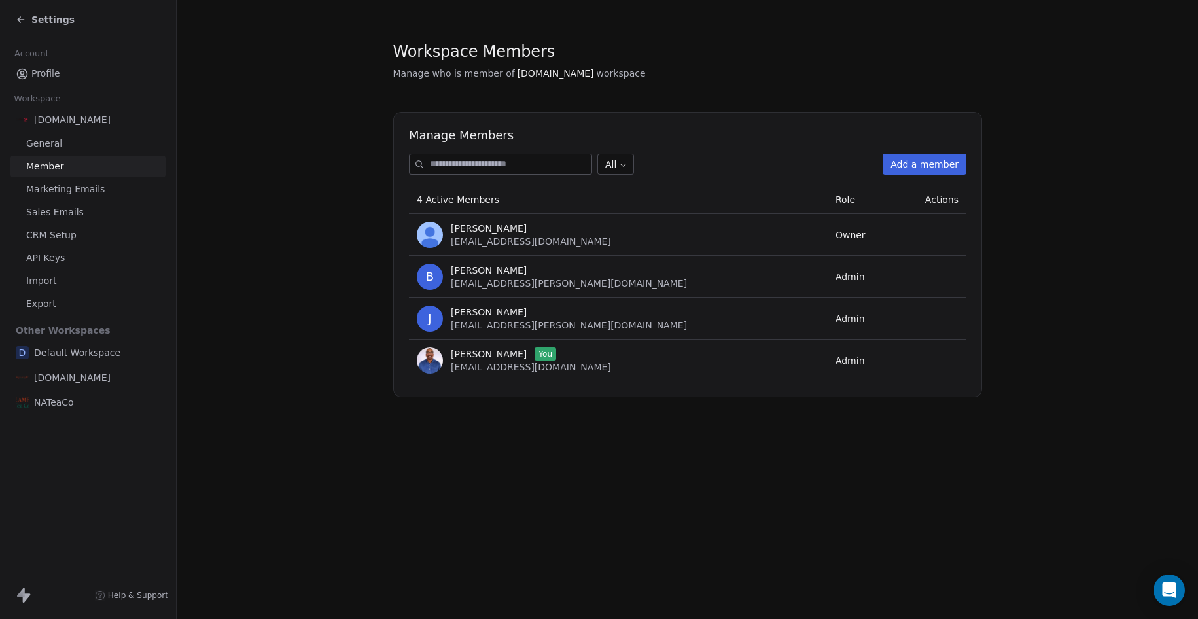
click at [70, 170] on link "Member" at bounding box center [87, 167] width 155 height 22
click at [33, 30] on div "Settings" at bounding box center [88, 19] width 176 height 39
click at [33, 27] on div "Settings" at bounding box center [91, 19] width 150 height 18
click at [19, 20] on icon at bounding box center [19, 21] width 3 height 3
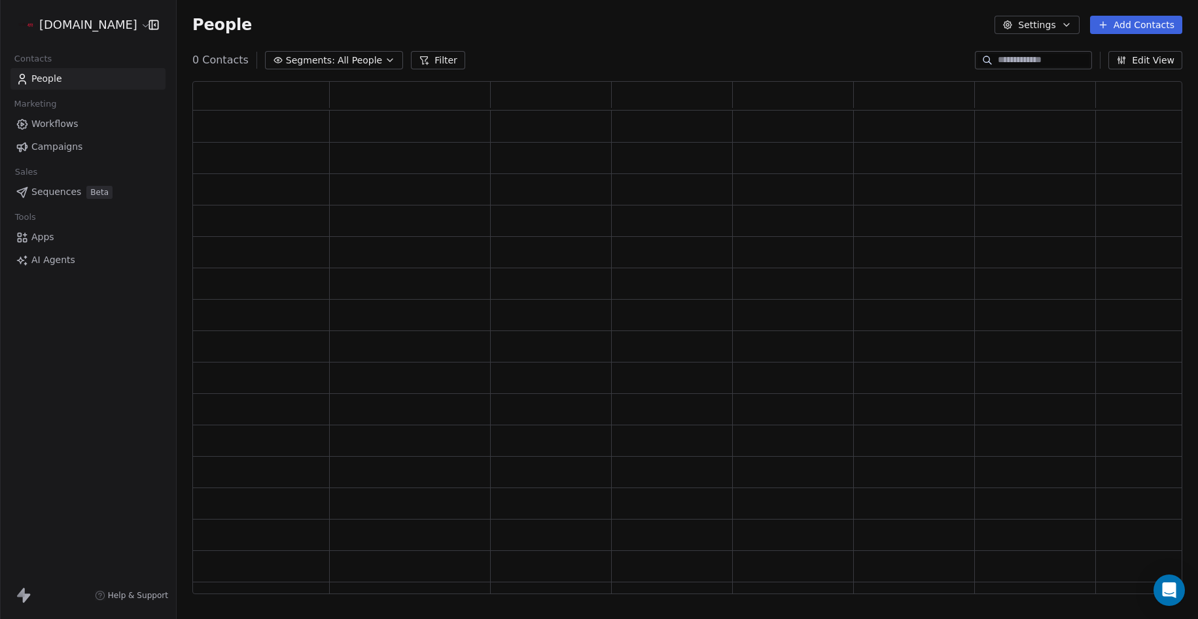
scroll to position [514, 990]
click at [78, 29] on html "[DOMAIN_NAME] Contacts People Marketing Workflows Campaigns Sales Sequences Bet…" at bounding box center [599, 309] width 1198 height 619
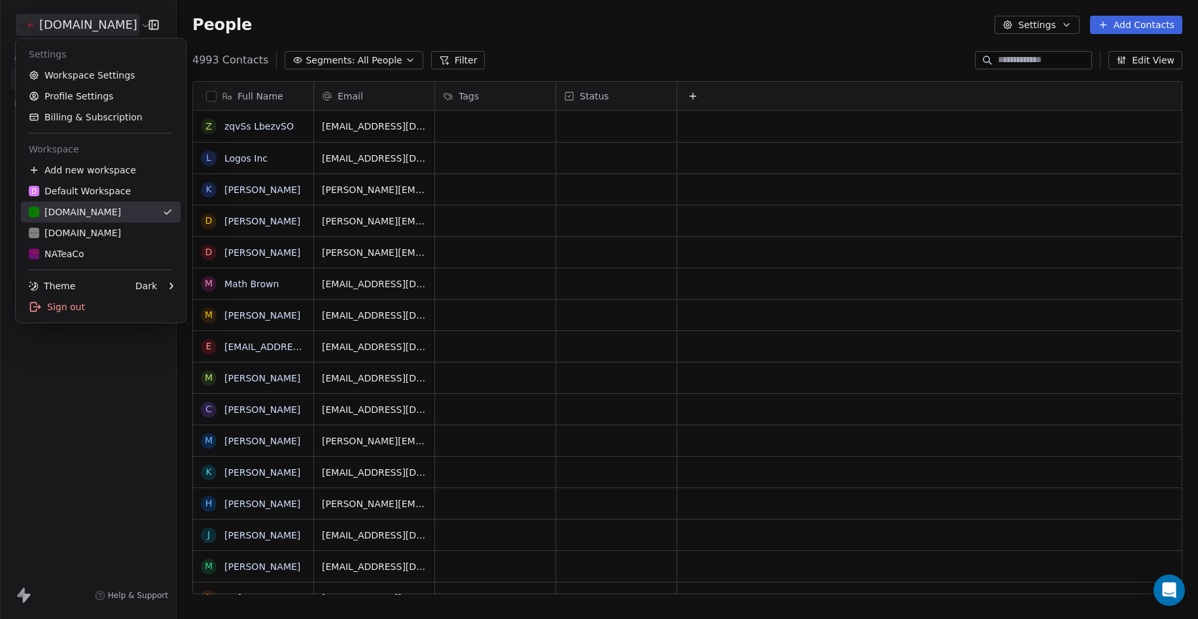
scroll to position [545, 1021]
click at [82, 252] on div "NATeaCo" at bounding box center [57, 253] width 56 height 13
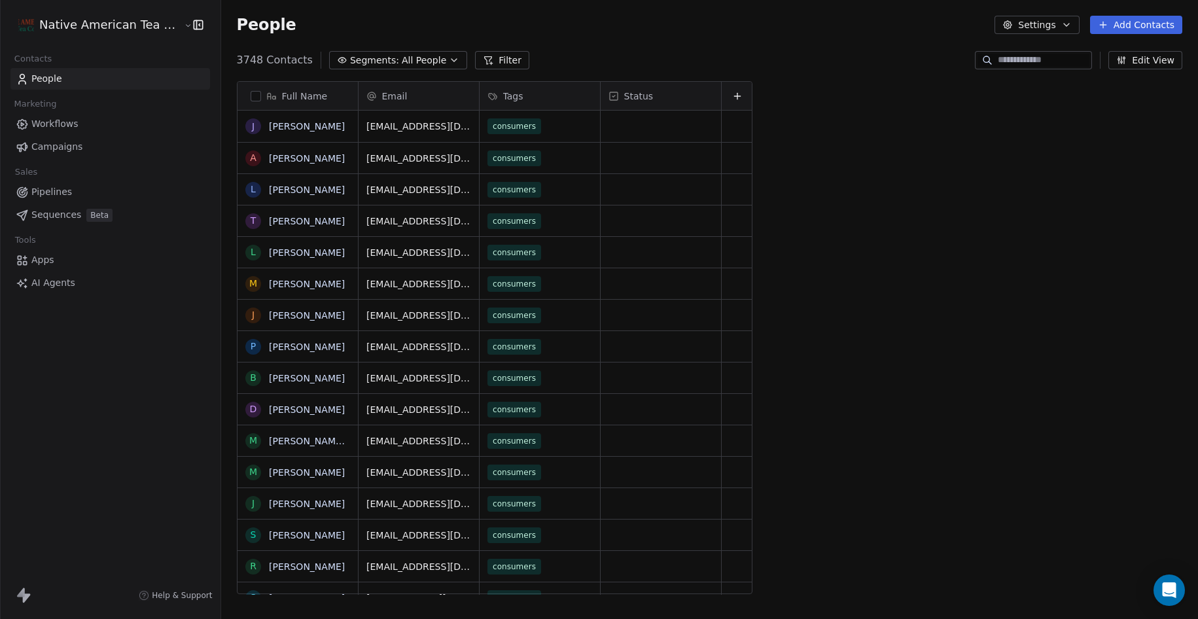
scroll to position [545, 988]
click at [46, 125] on span "Workflows" at bounding box center [54, 124] width 47 height 14
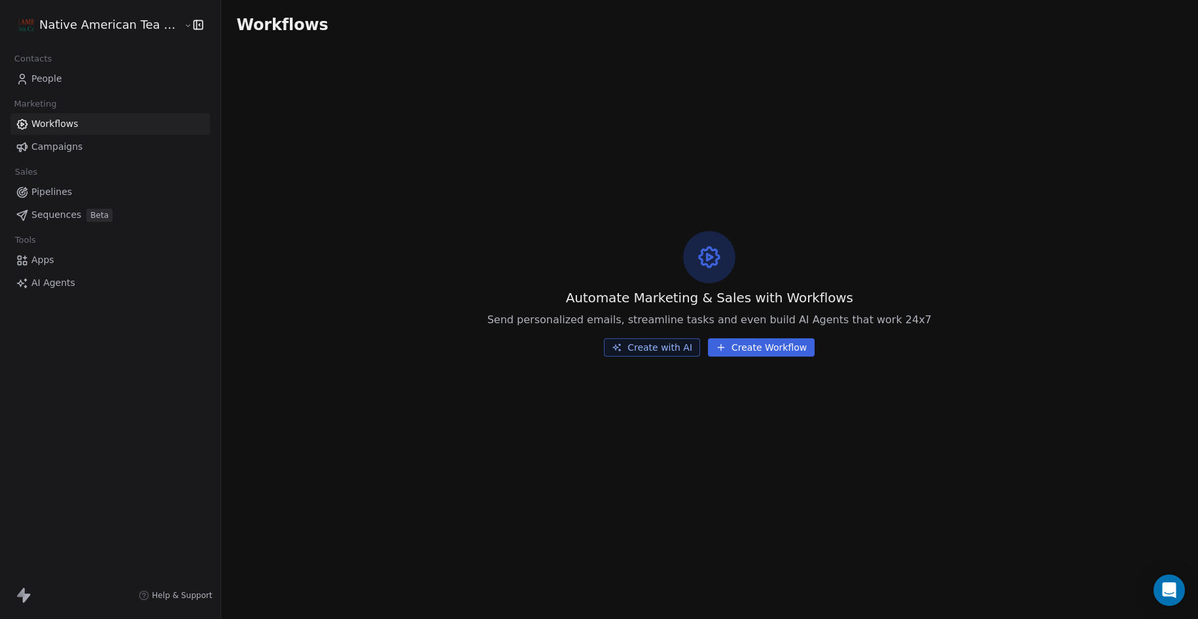
click at [58, 71] on link "People" at bounding box center [110, 79] width 200 height 22
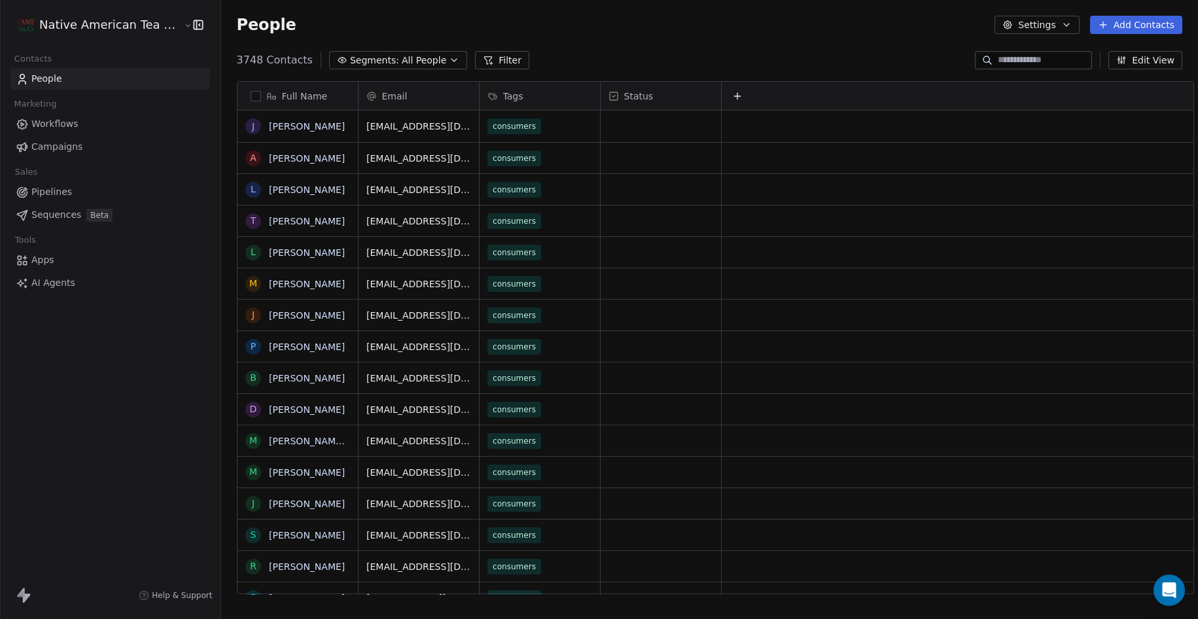
scroll to position [545, 988]
click at [158, 27] on html "Native American Tea Company Contacts People Marketing Workflows Campaigns Sales…" at bounding box center [599, 309] width 1198 height 619
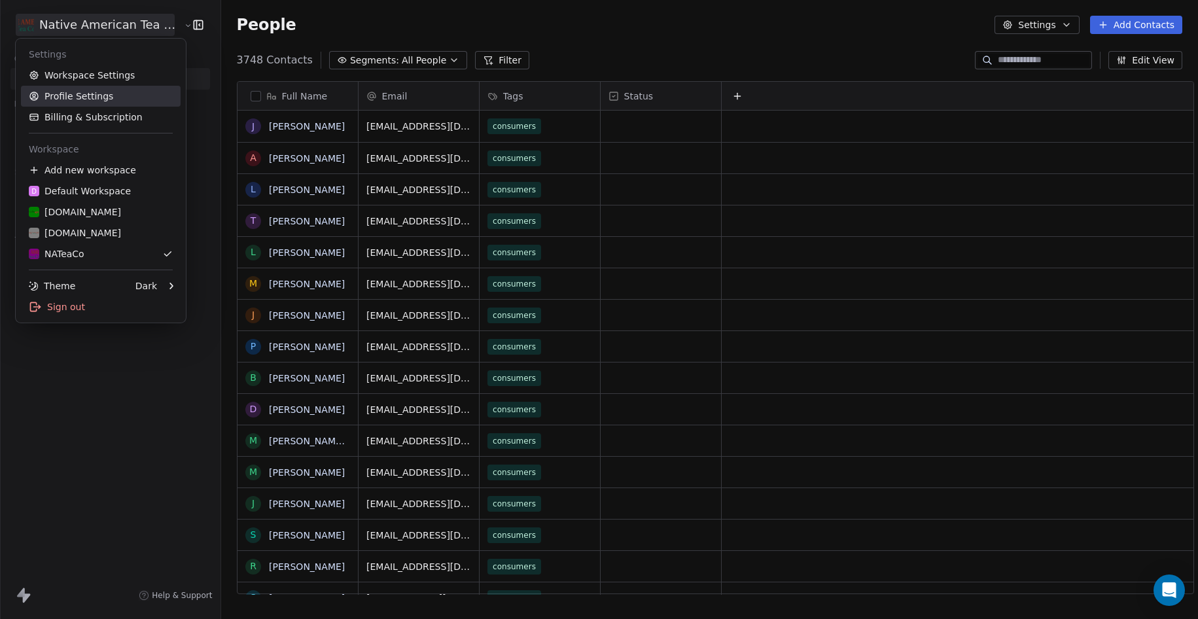
click at [102, 97] on link "Profile Settings" at bounding box center [101, 96] width 160 height 21
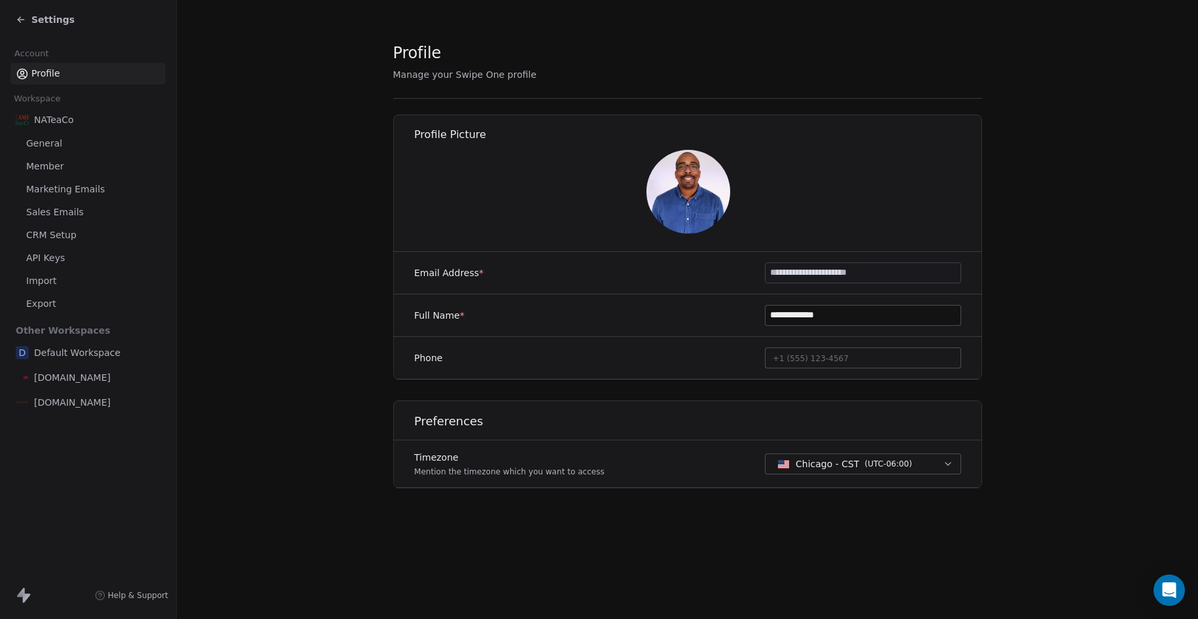
click at [54, 170] on span "Member" at bounding box center [45, 167] width 38 height 14
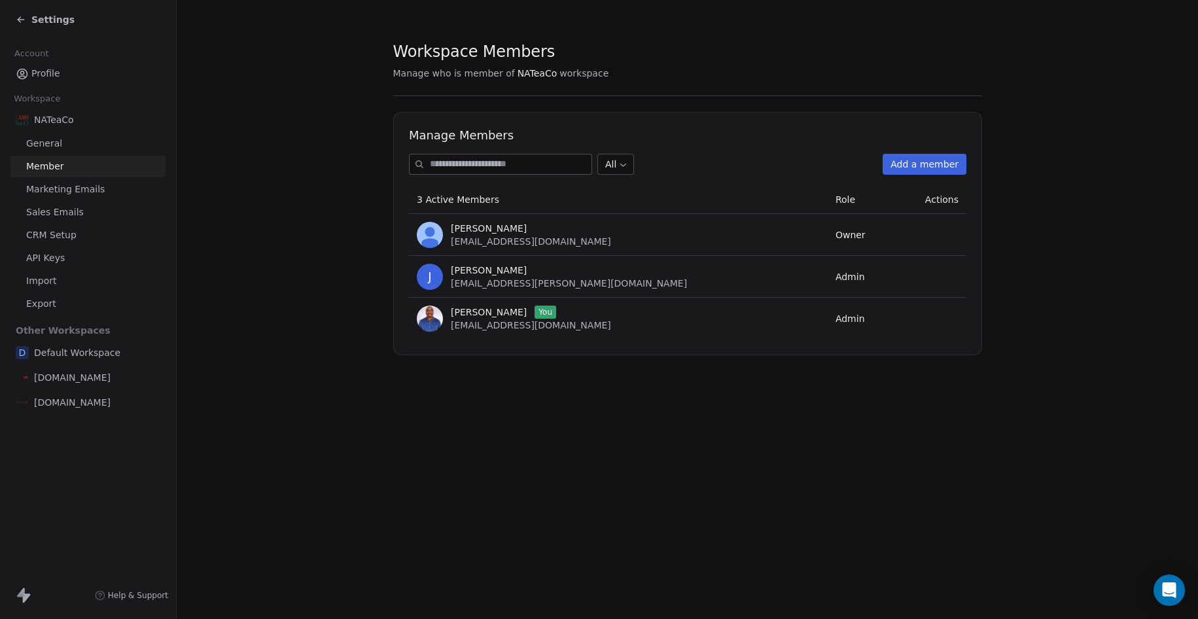
click at [915, 164] on button "Add a member" at bounding box center [924, 164] width 84 height 21
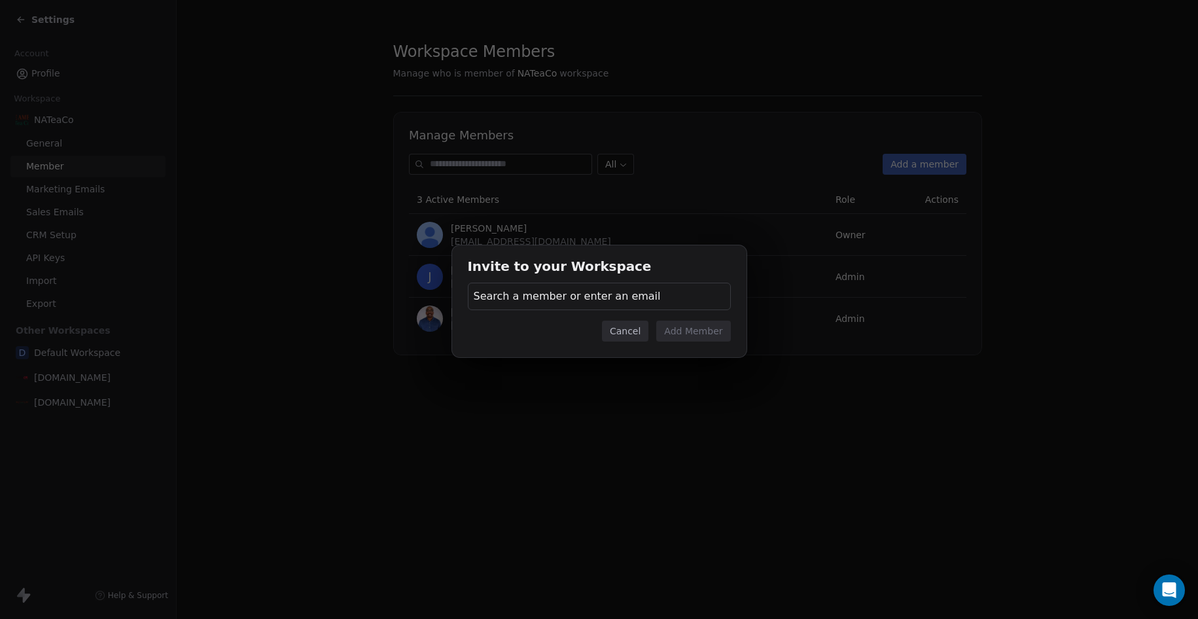
click at [599, 296] on span "Search a member or enter an email" at bounding box center [567, 296] width 187 height 16
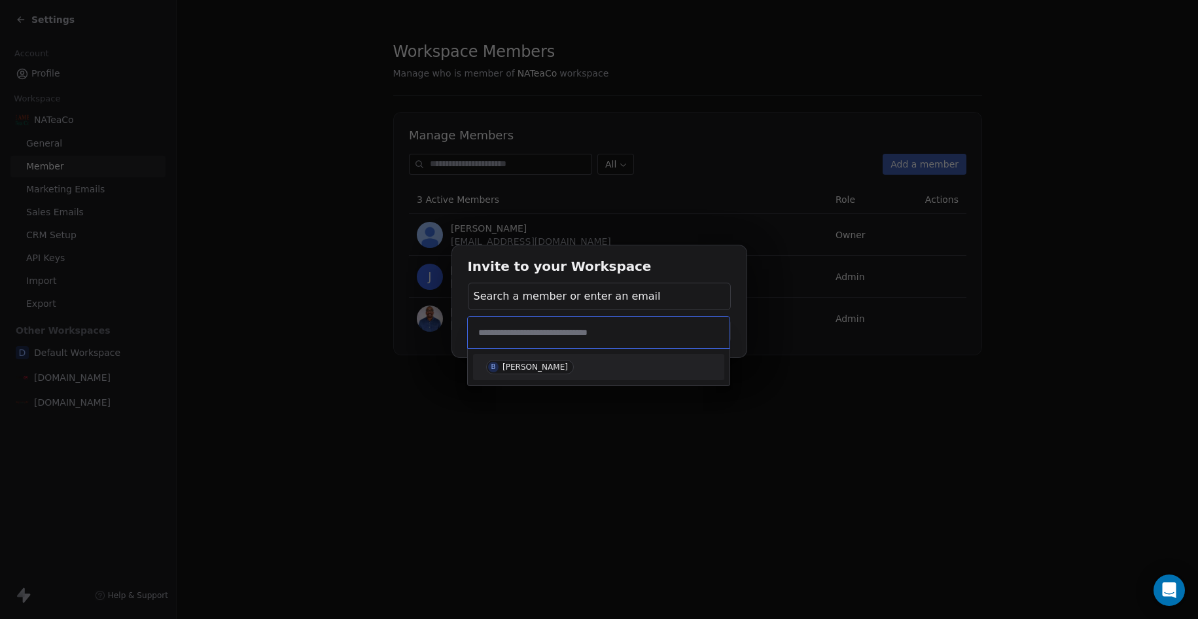
click at [513, 370] on div "[PERSON_NAME]" at bounding box center [534, 366] width 65 height 9
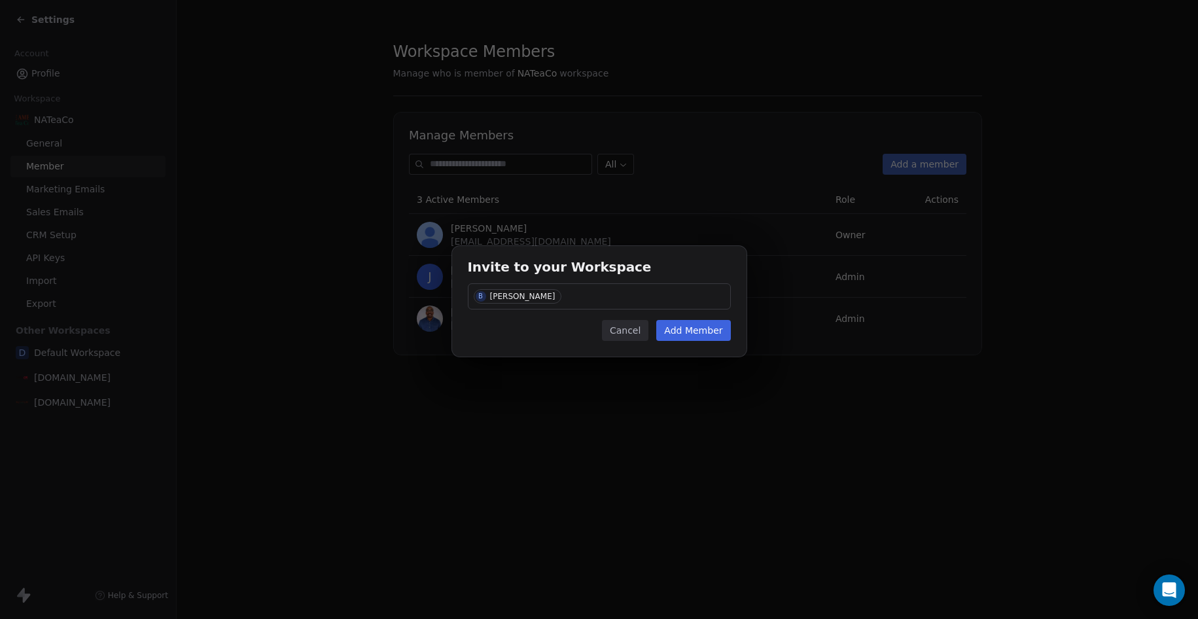
click at [674, 335] on button "Add Member" at bounding box center [693, 330] width 74 height 21
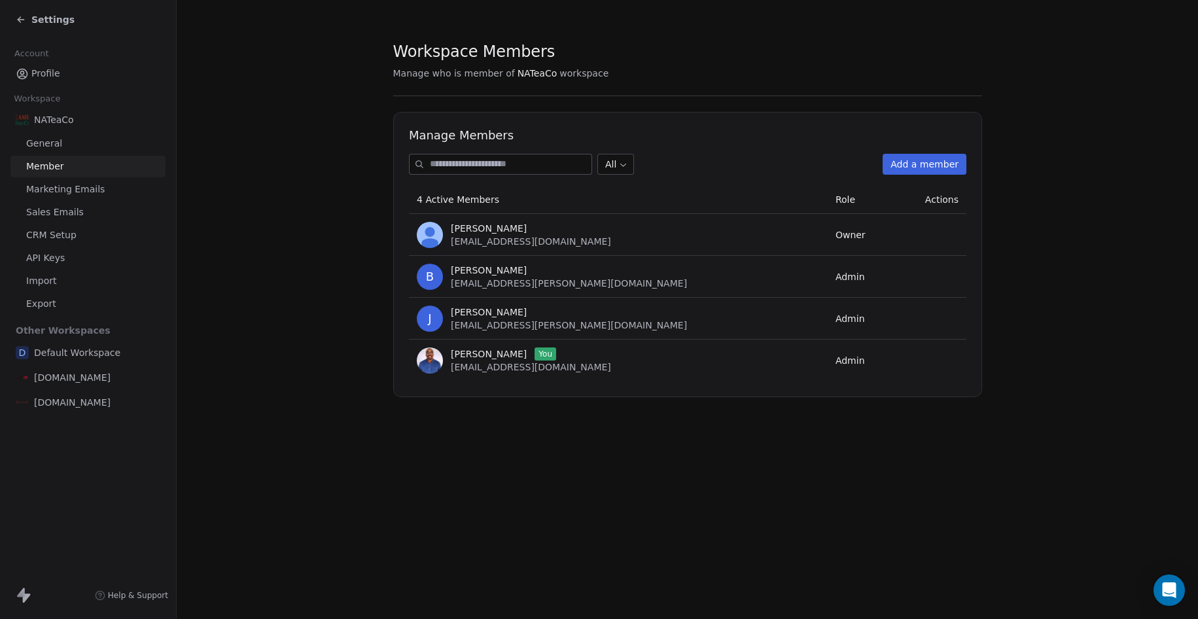
click at [62, 192] on span "Marketing Emails" at bounding box center [65, 190] width 78 height 14
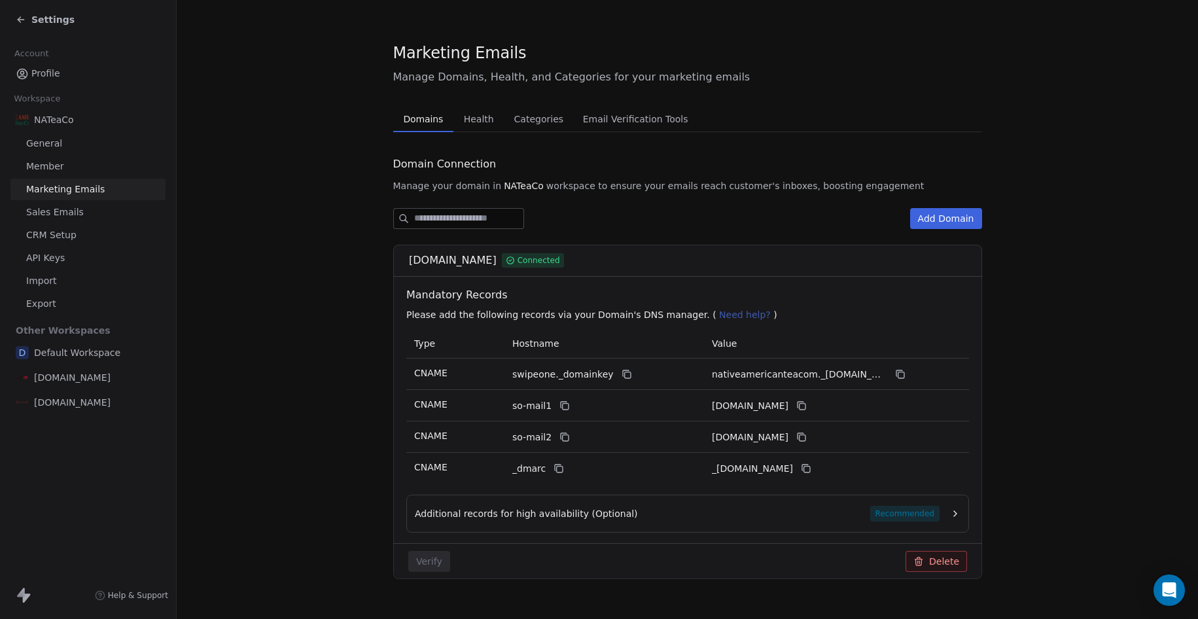
click at [46, 77] on span "Profile" at bounding box center [45, 74] width 29 height 14
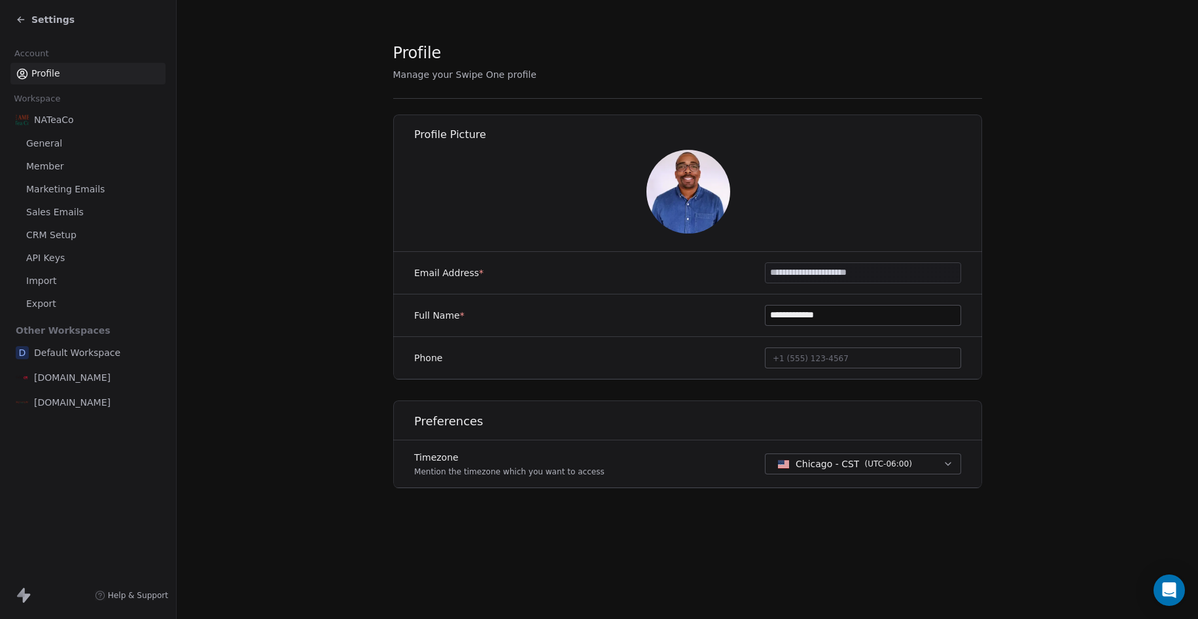
click at [54, 165] on span "Member" at bounding box center [45, 167] width 38 height 14
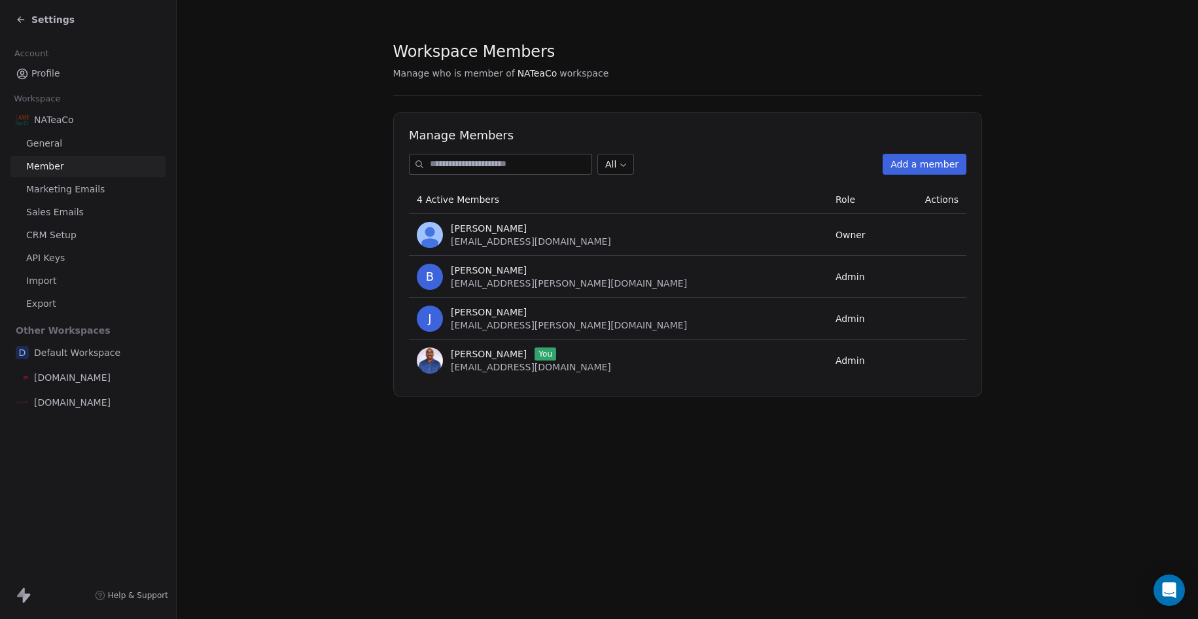
click at [56, 213] on span "Sales Emails" at bounding box center [55, 212] width 58 height 14
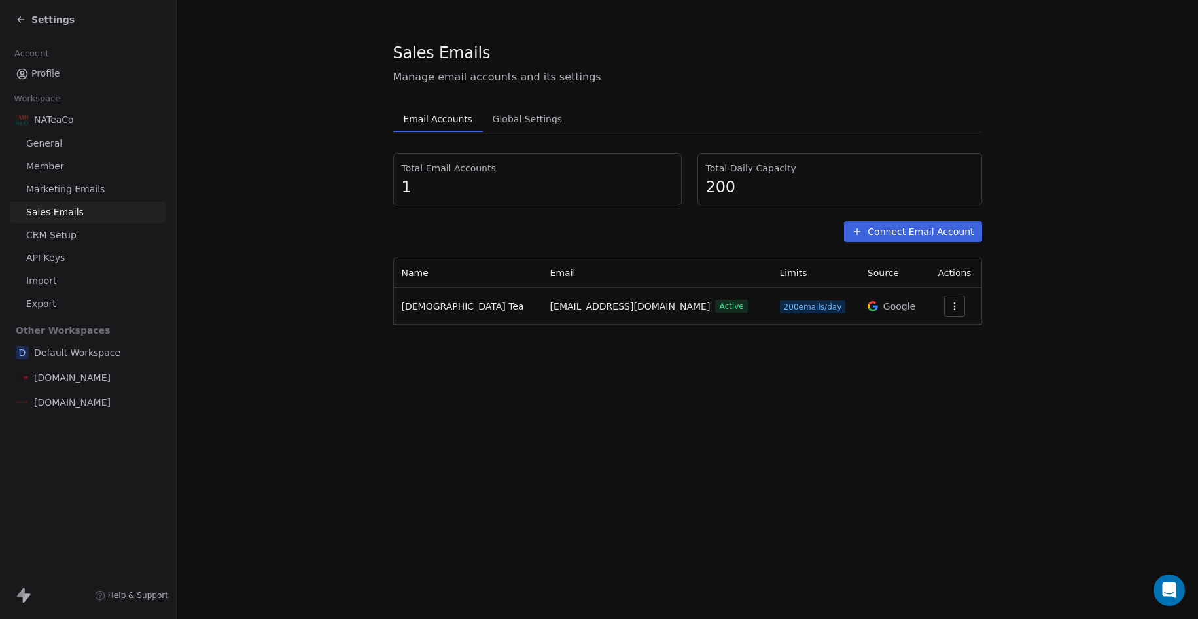
click at [53, 77] on span "Profile" at bounding box center [45, 74] width 29 height 14
